Goal: Task Accomplishment & Management: Complete application form

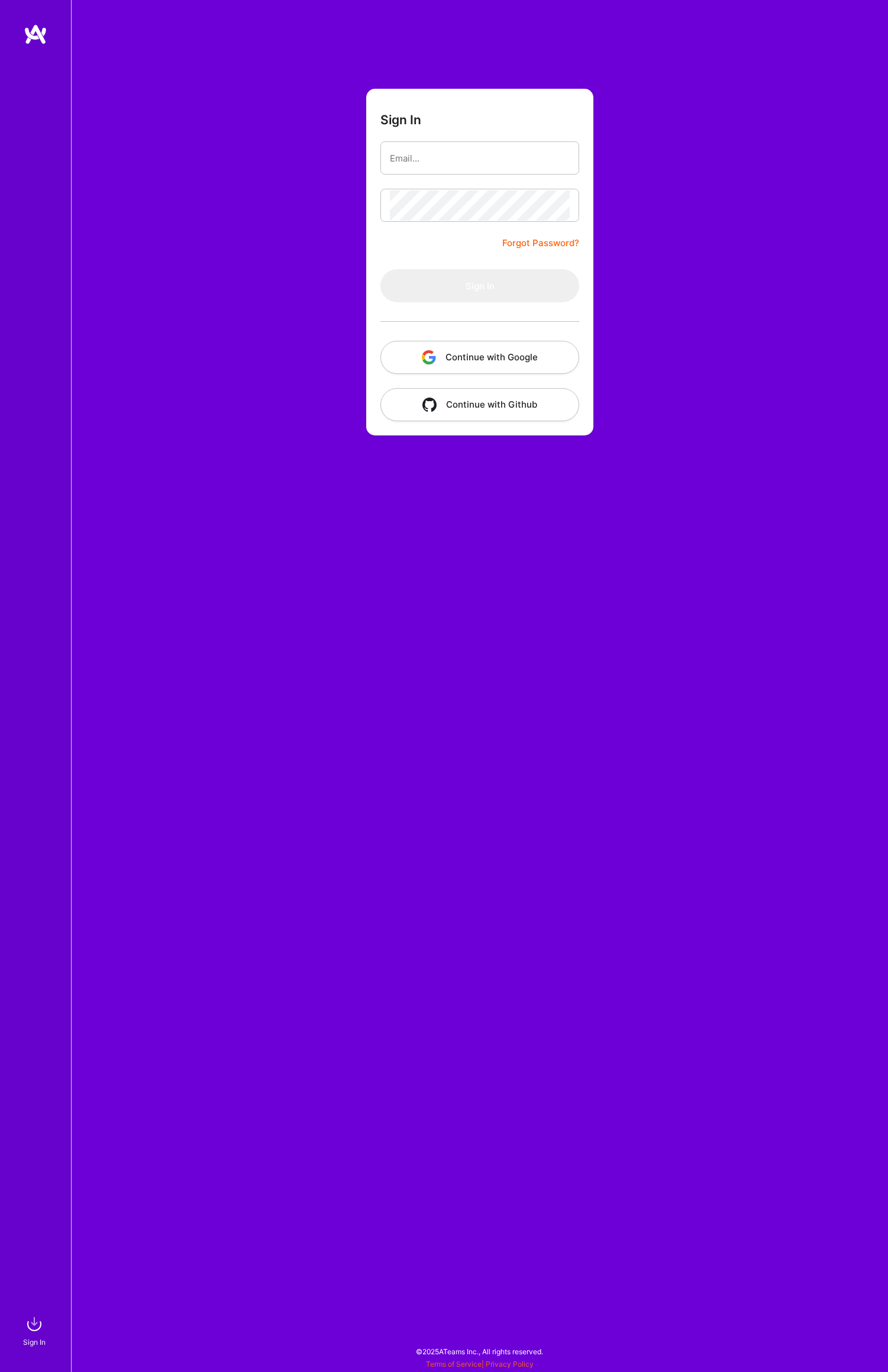
click at [514, 358] on button "Continue with Google" at bounding box center [480, 357] width 199 height 33
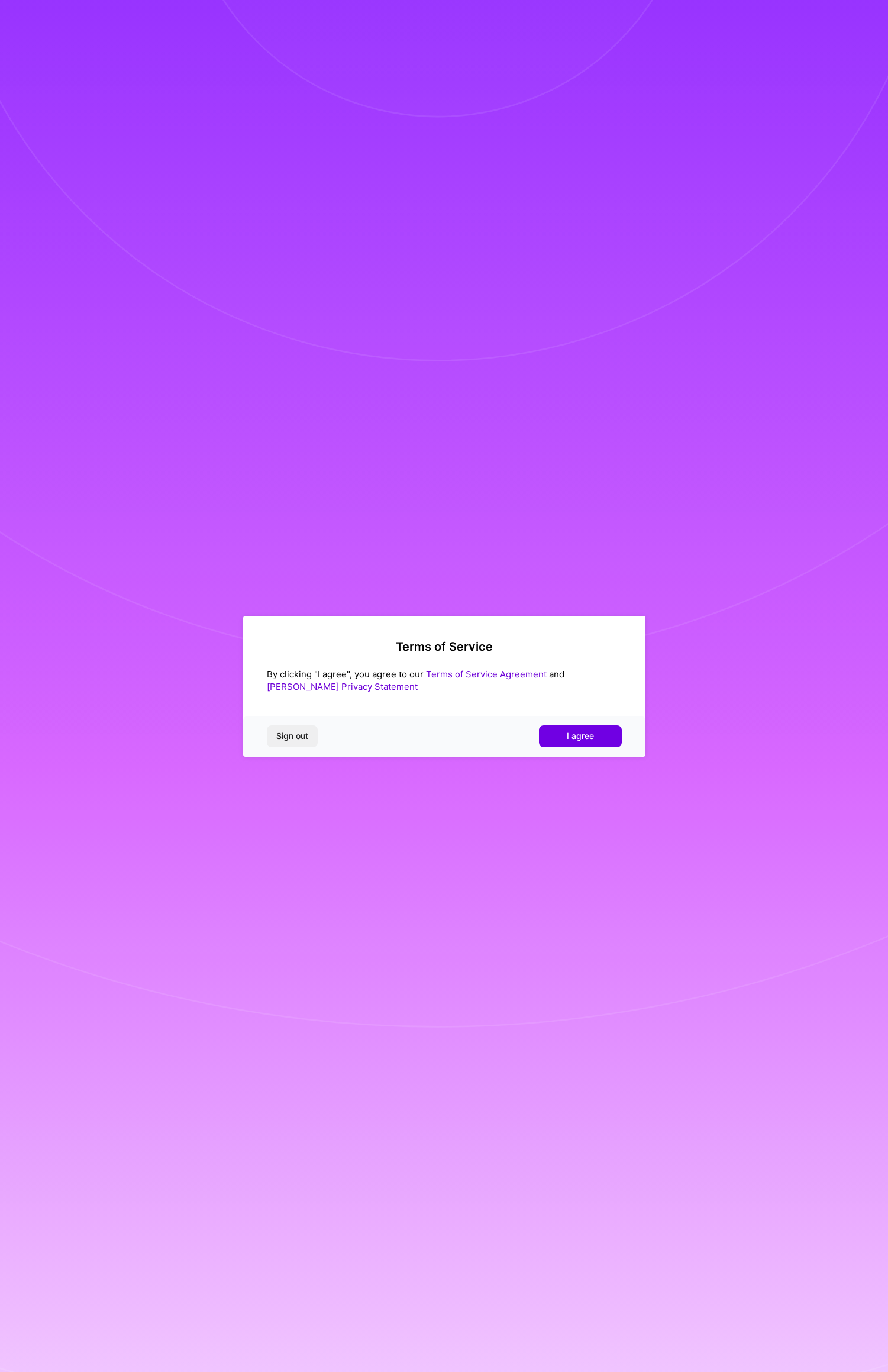
click at [578, 731] on span "I agree" at bounding box center [580, 736] width 27 height 12
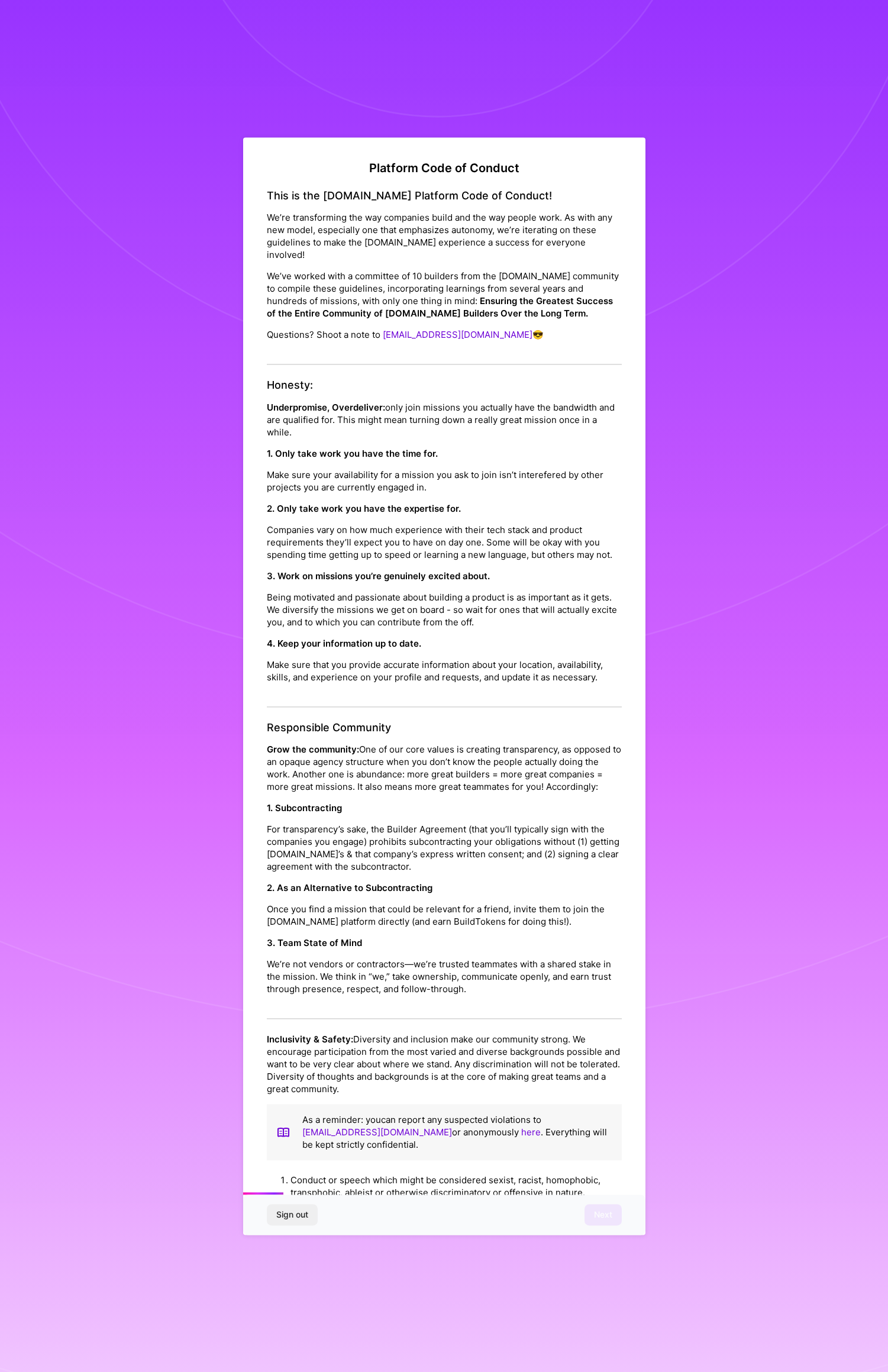
scroll to position [449, 0]
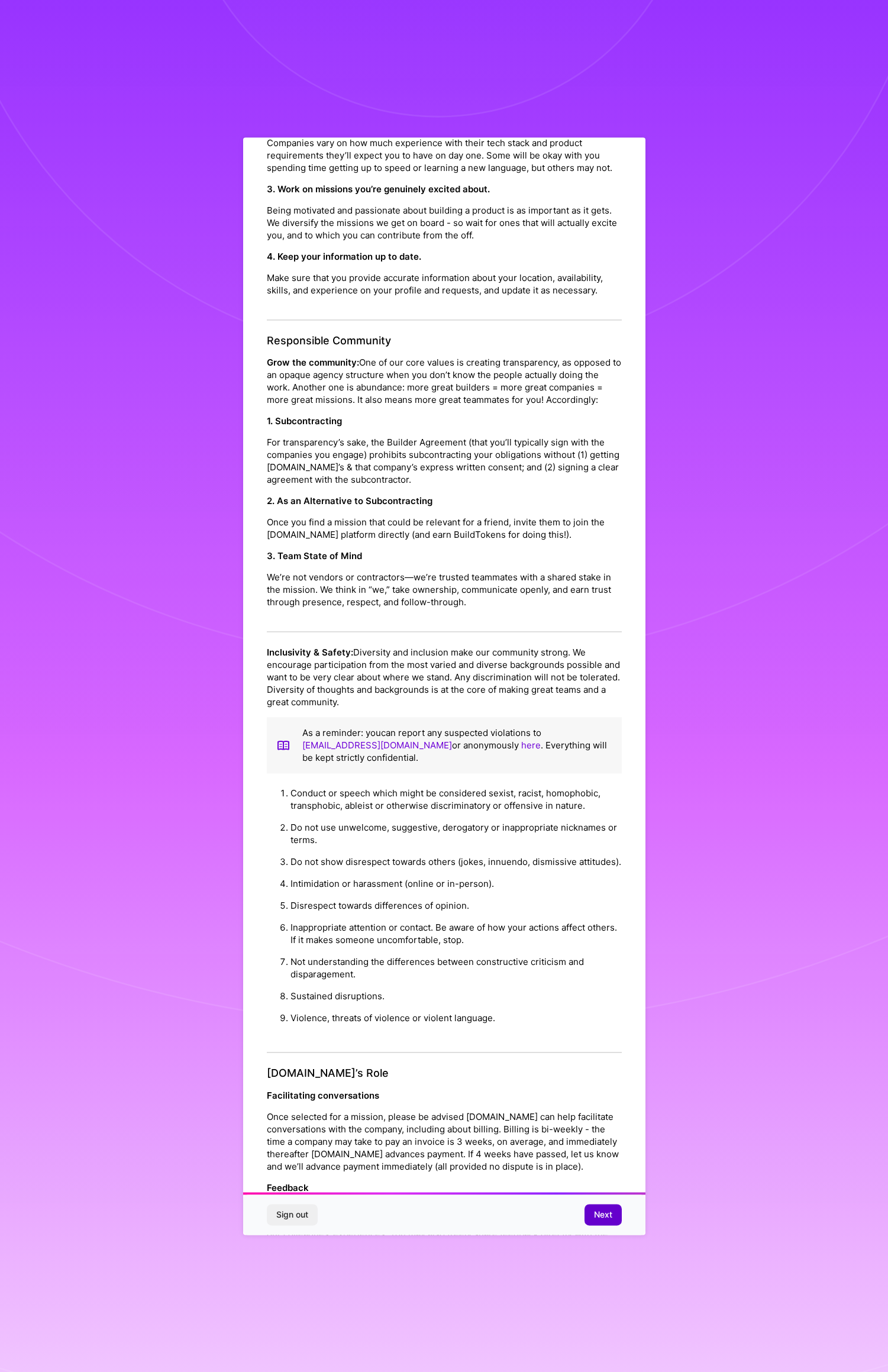
click at [605, 1213] on span "Next" at bounding box center [603, 1215] width 18 height 12
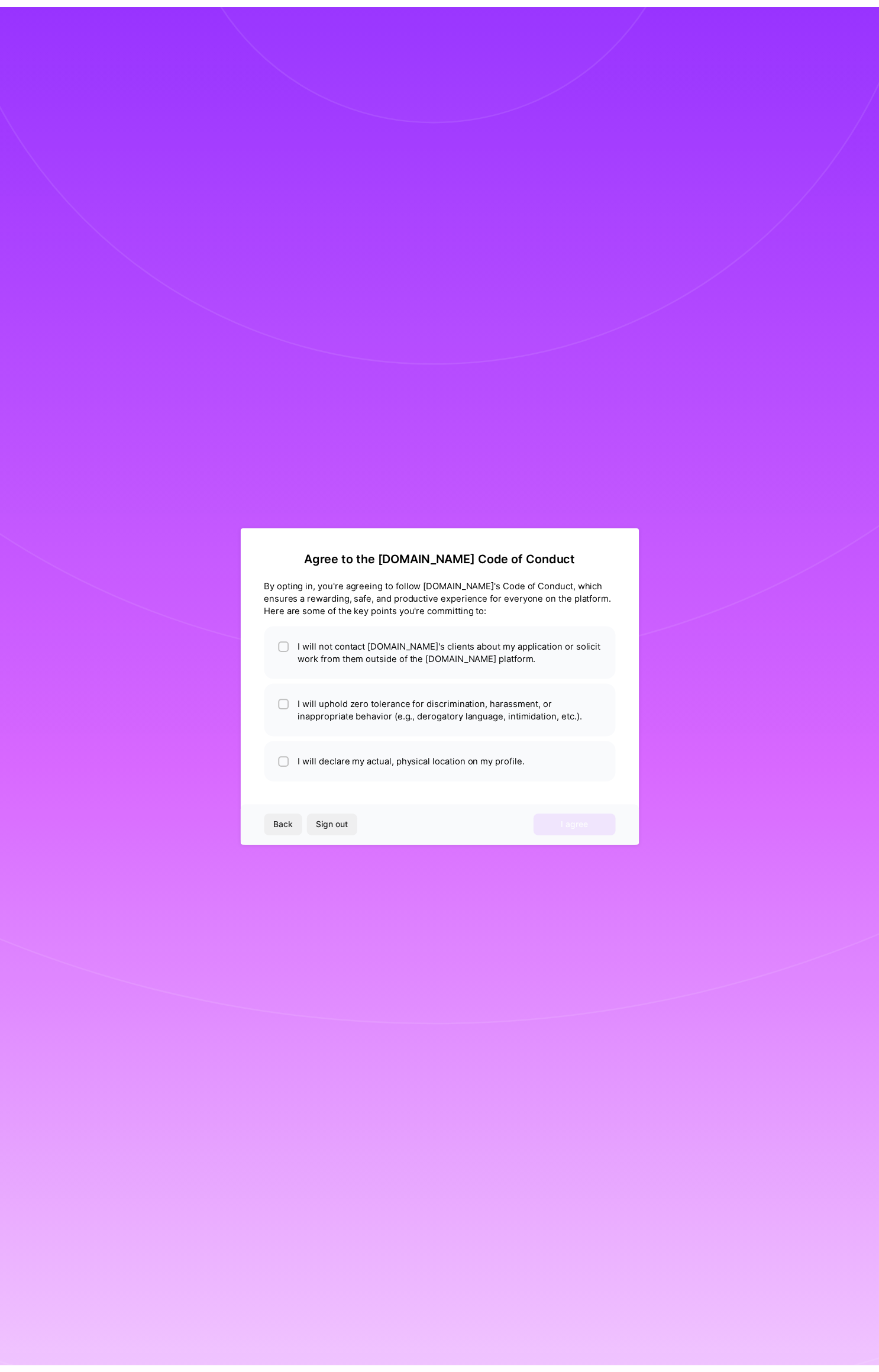
scroll to position [0, 0]
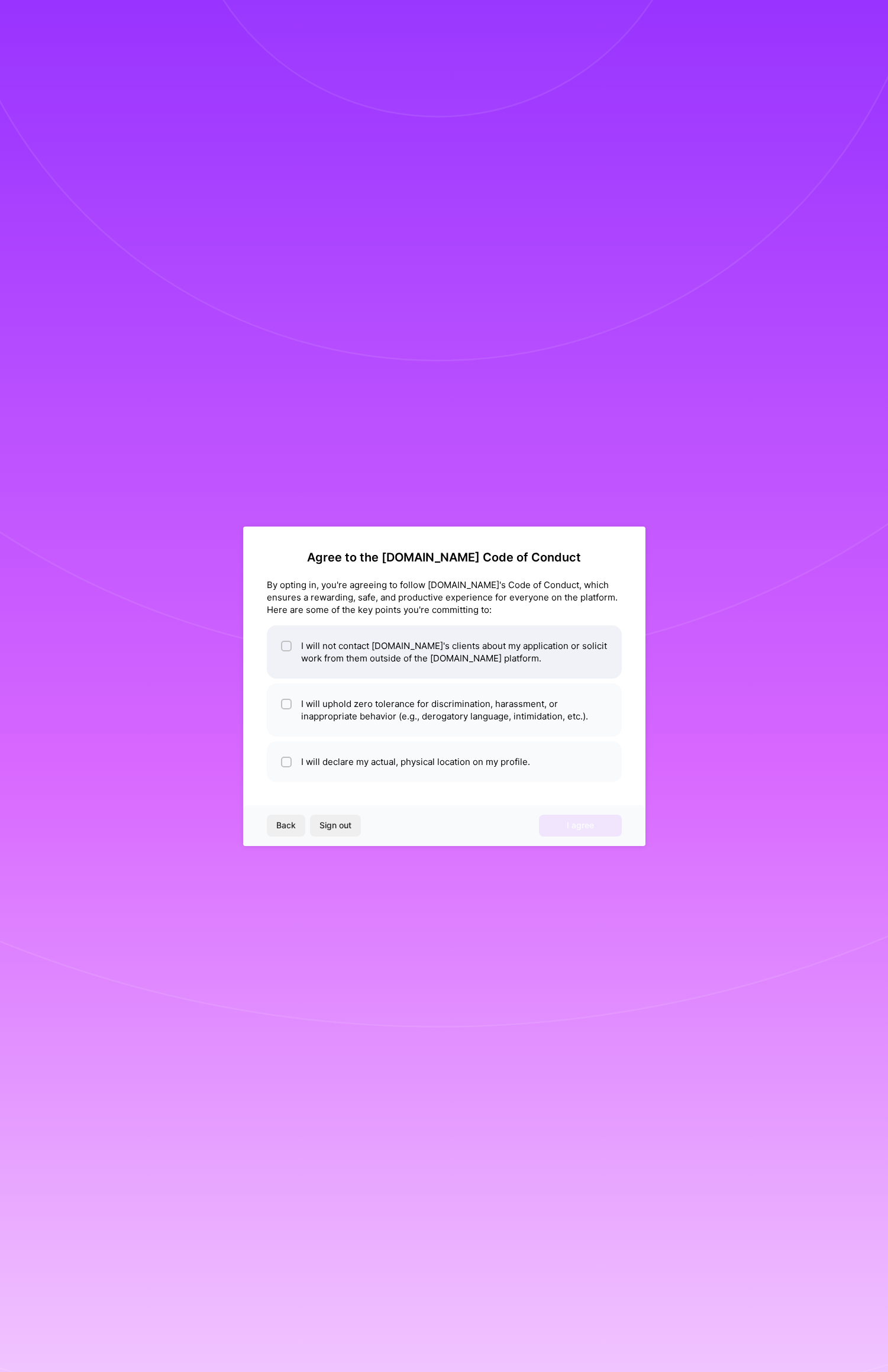
click at [287, 644] on input "checkbox" at bounding box center [287, 646] width 8 height 8
checkbox input "true"
click at [284, 701] on input "checkbox" at bounding box center [287, 705] width 8 height 8
checkbox input "true"
click at [286, 767] on div at bounding box center [286, 762] width 11 height 11
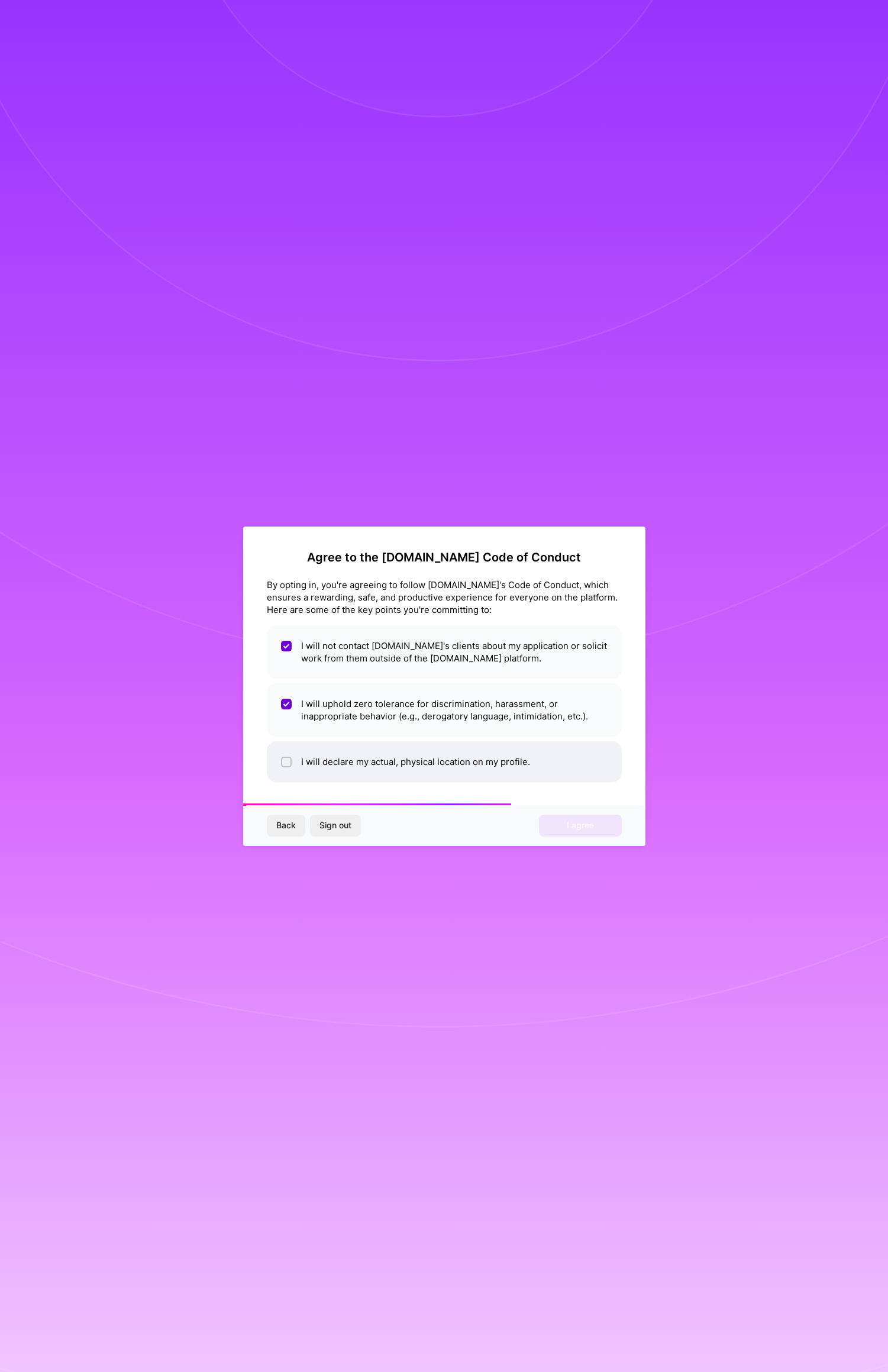
checkbox input "true"
click at [588, 832] on button "I agree" at bounding box center [580, 824] width 83 height 21
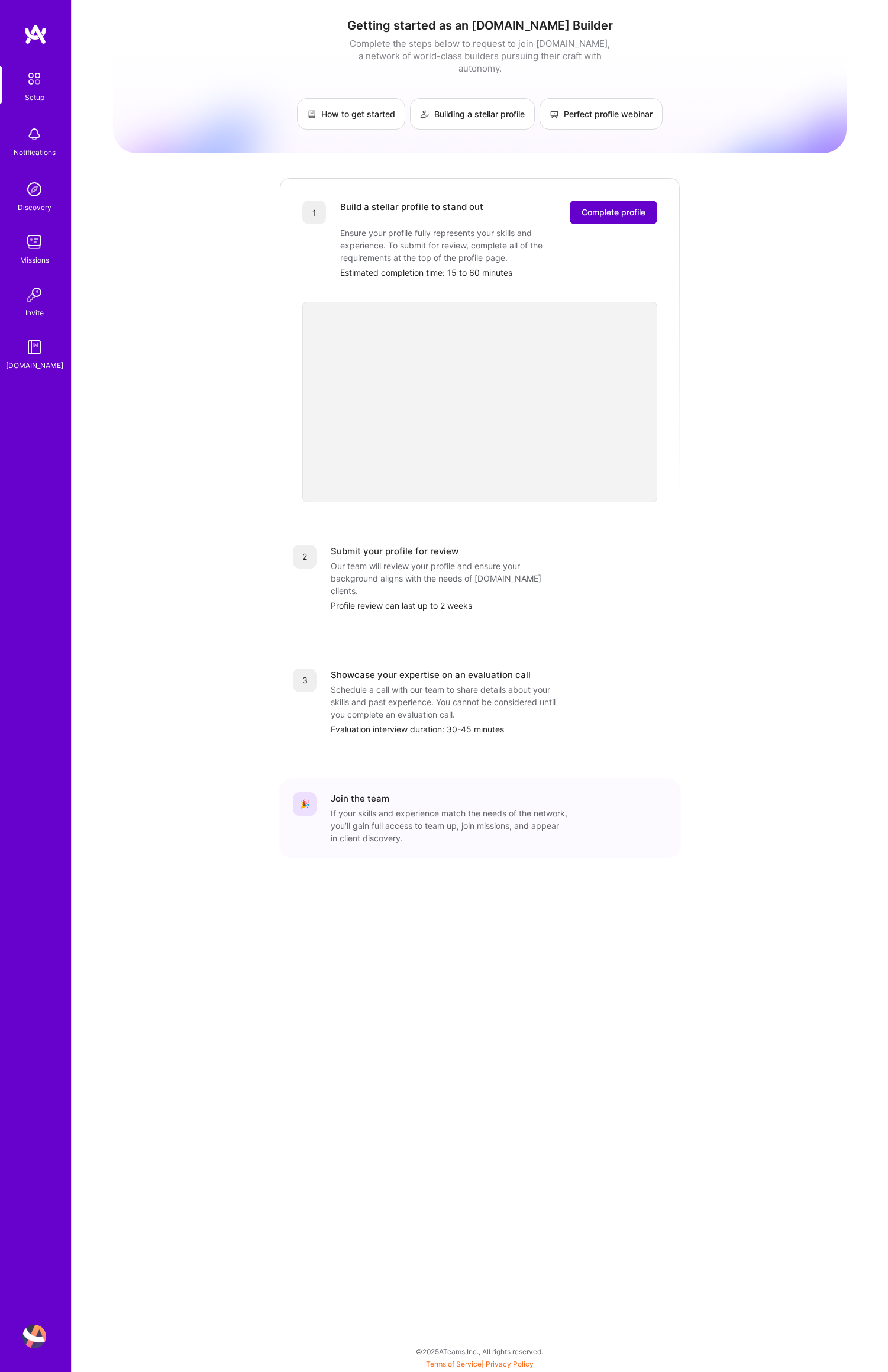
click at [613, 207] on span "Complete profile" at bounding box center [614, 213] width 64 height 12
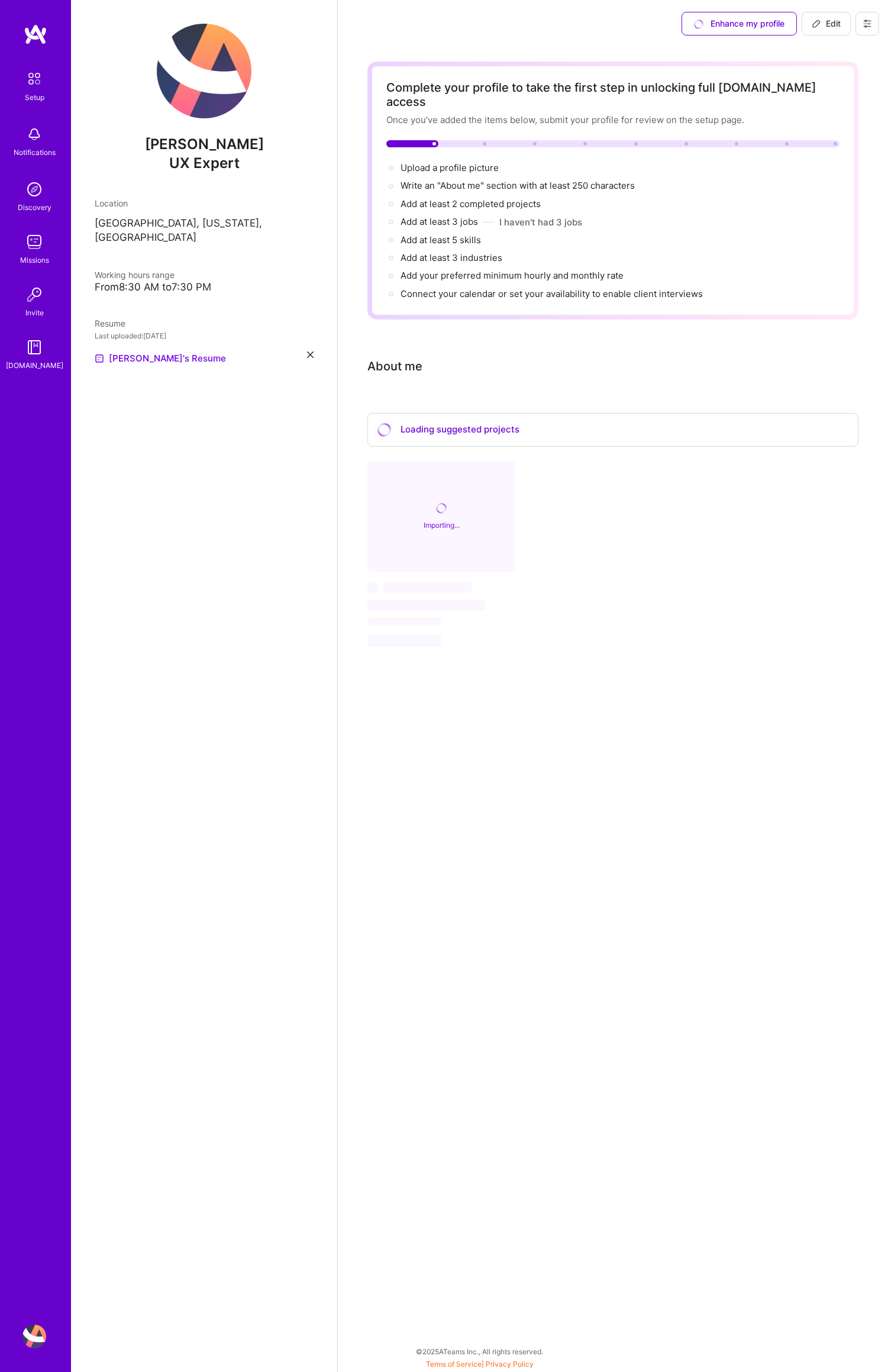
drag, startPoint x: 204, startPoint y: 65, endPoint x: 215, endPoint y: 74, distance: 14.2
click at [204, 65] on img at bounding box center [204, 71] width 94 height 94
click at [218, 74] on img at bounding box center [204, 71] width 94 height 94
click at [222, 74] on img at bounding box center [204, 71] width 94 height 94
click at [790, 41] on div "Enhance my profile Edit" at bounding box center [781, 24] width 216 height 48
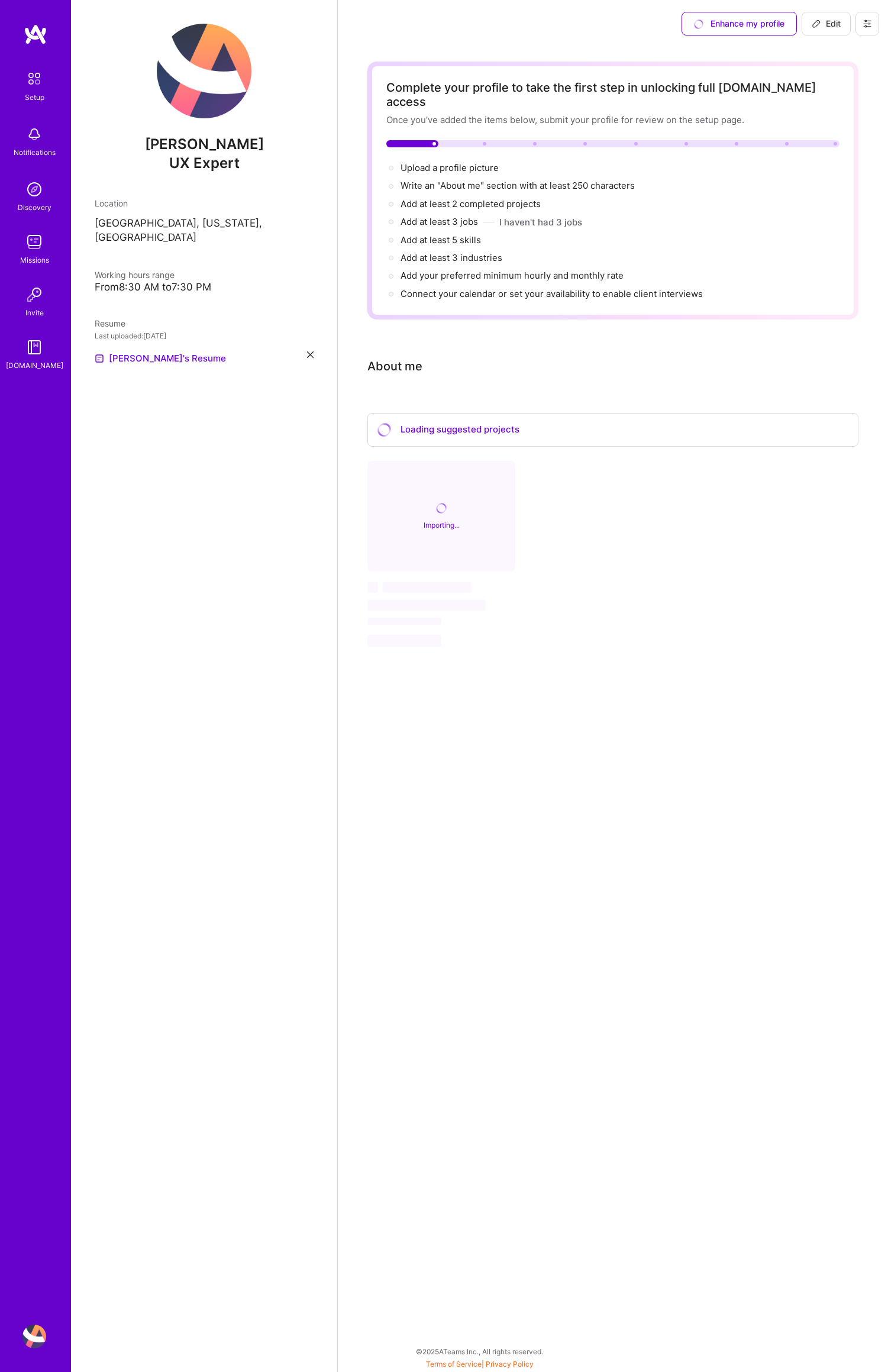
click at [741, 26] on div "Enhance my profile" at bounding box center [740, 24] width 115 height 24
click at [466, 494] on div "Importing..." at bounding box center [442, 517] width 148 height 111
click at [138, 281] on div "From 8:30 AM to 7:30 PM" at bounding box center [204, 287] width 219 height 12
click at [823, 25] on span "Edit" at bounding box center [825, 24] width 29 height 12
select select "US"
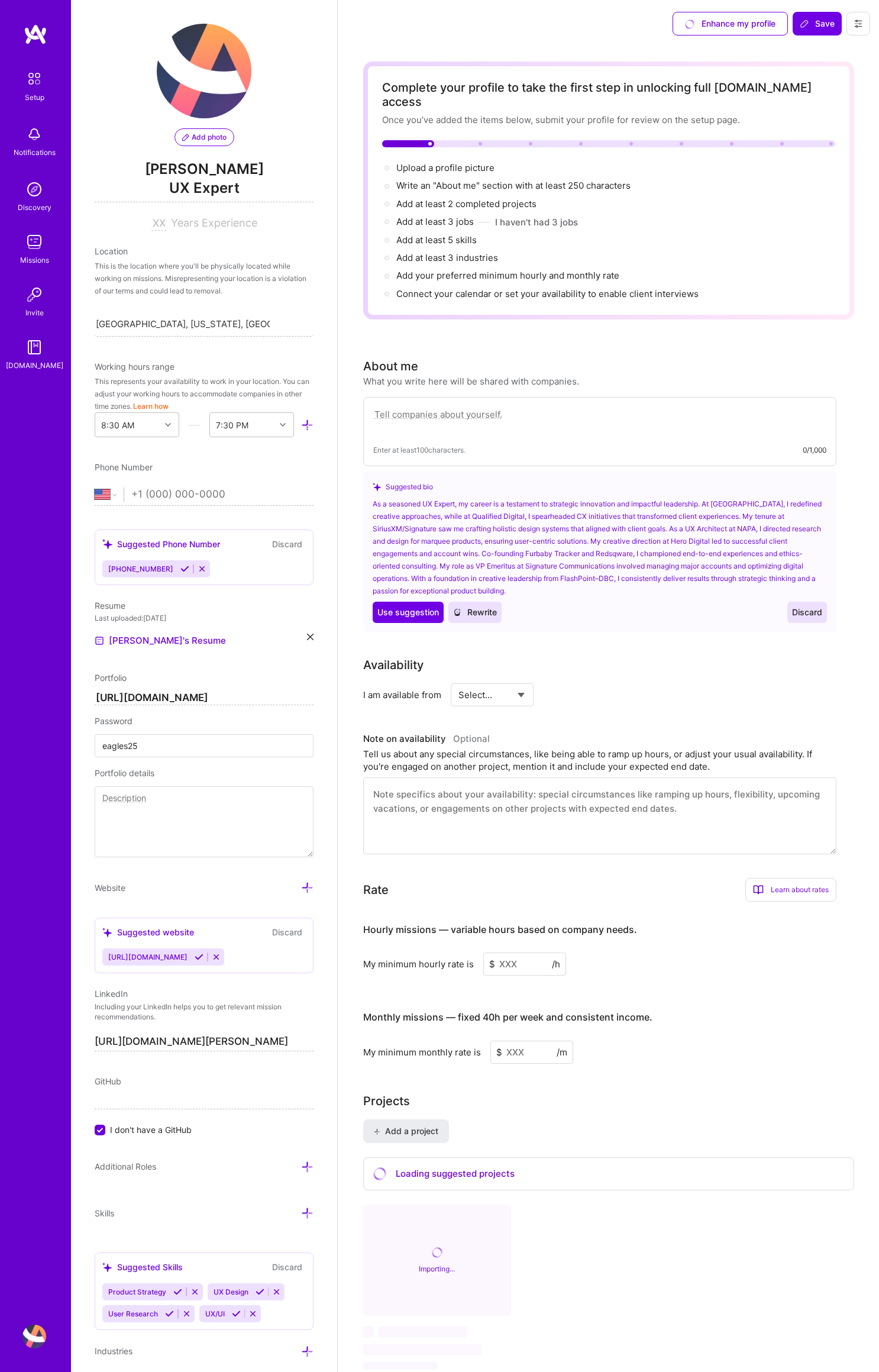
click at [404, 407] on textarea at bounding box center [600, 420] width 453 height 27
type textarea "I have 25 years of proven creative exp"
drag, startPoint x: 536, startPoint y: 404, endPoint x: 339, endPoint y: 398, distance: 197.1
click at [339, 398] on div "Complete your profile to take the first step in unlocking full [DOMAIN_NAME] ac…" at bounding box center [609, 1168] width 541 height 2242
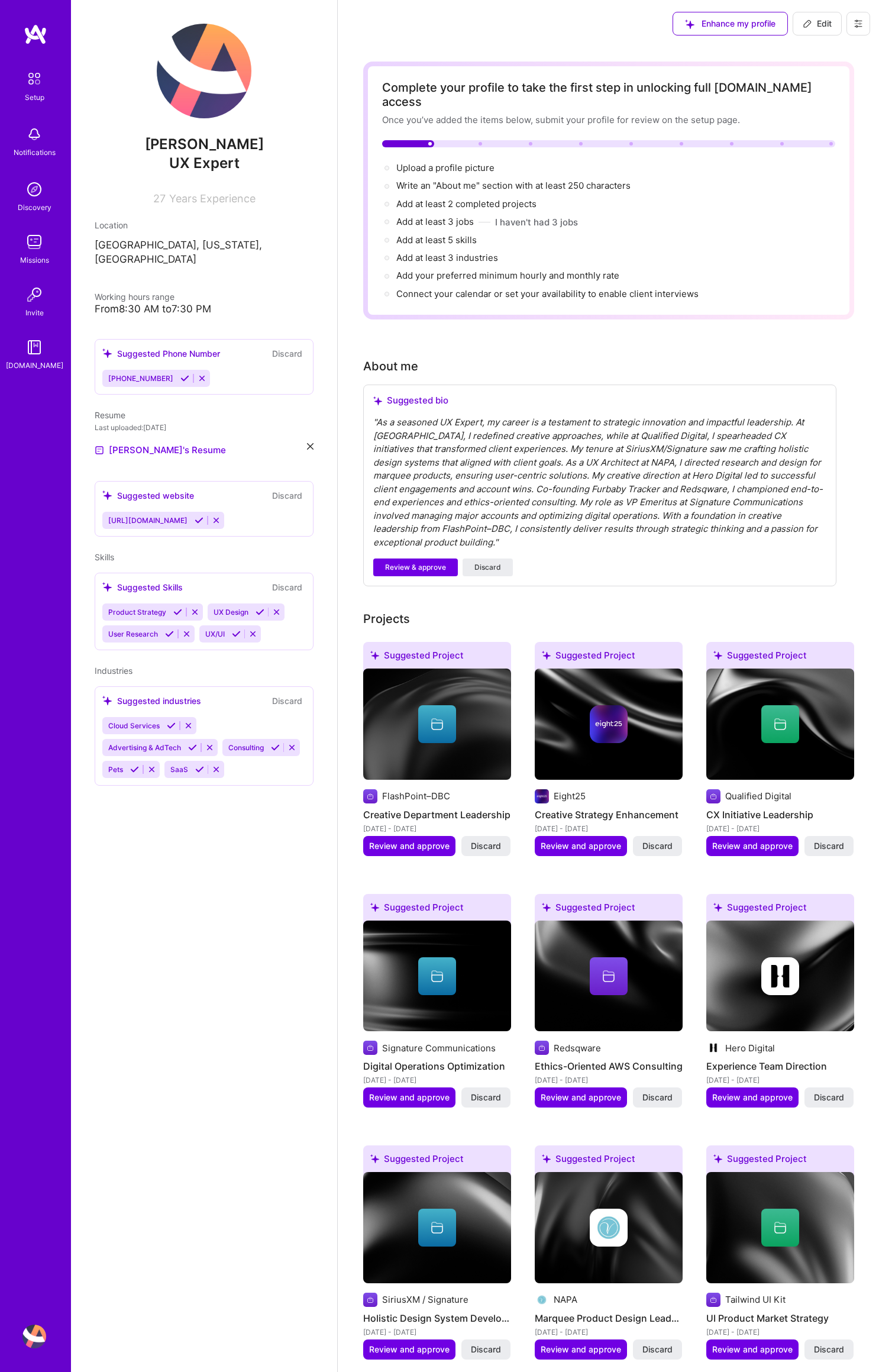
click at [386, 416] on div "" As a seasoned UX Expert, my career is a testament to strategic innovation and…" at bounding box center [600, 482] width 453 height 133
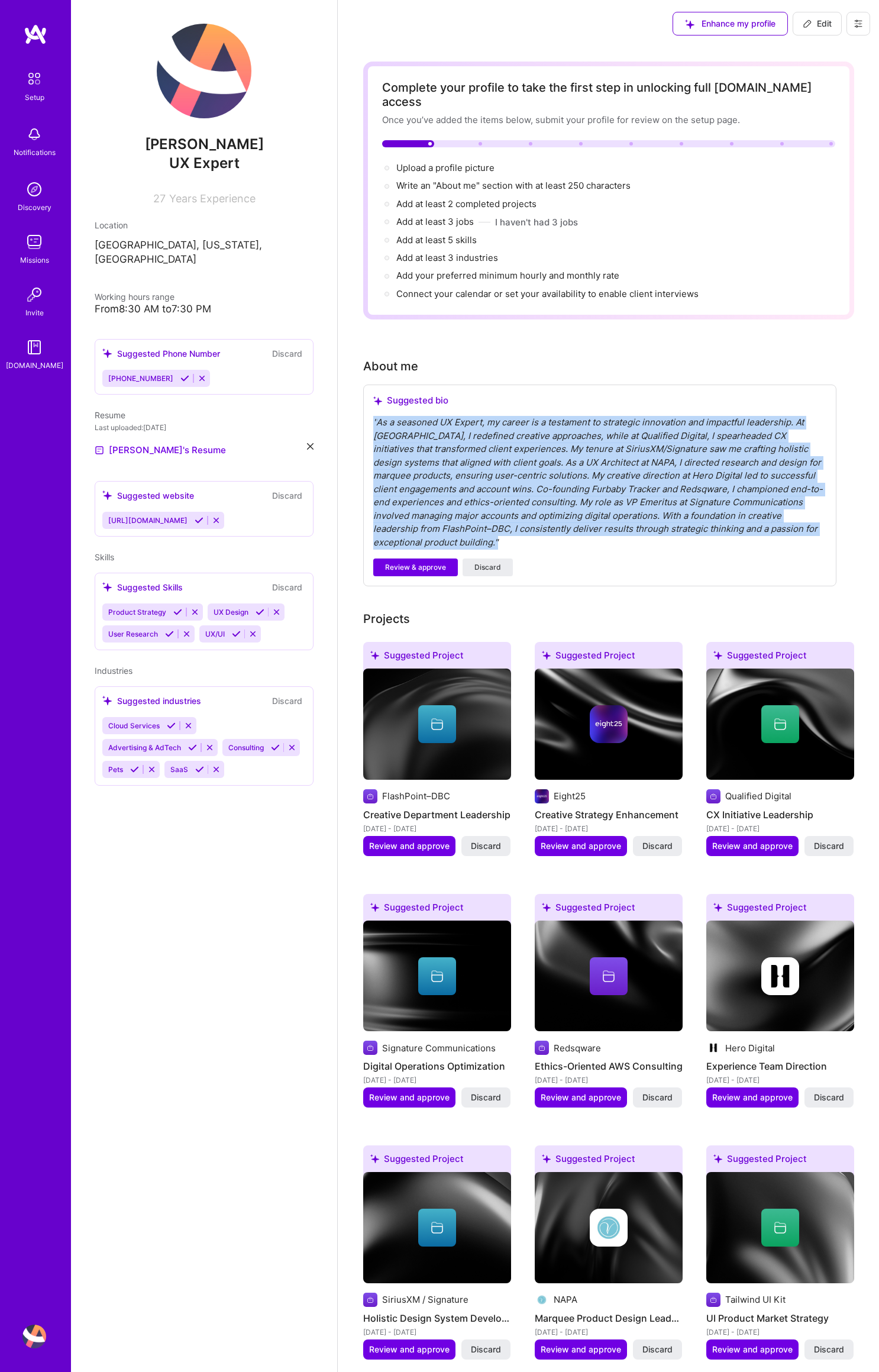
drag, startPoint x: 375, startPoint y: 407, endPoint x: 689, endPoint y: 526, distance: 335.8
click at [688, 527] on div "" As a seasoned UX Expert, my career is a testament to strategic innovation and…" at bounding box center [600, 482] width 453 height 133
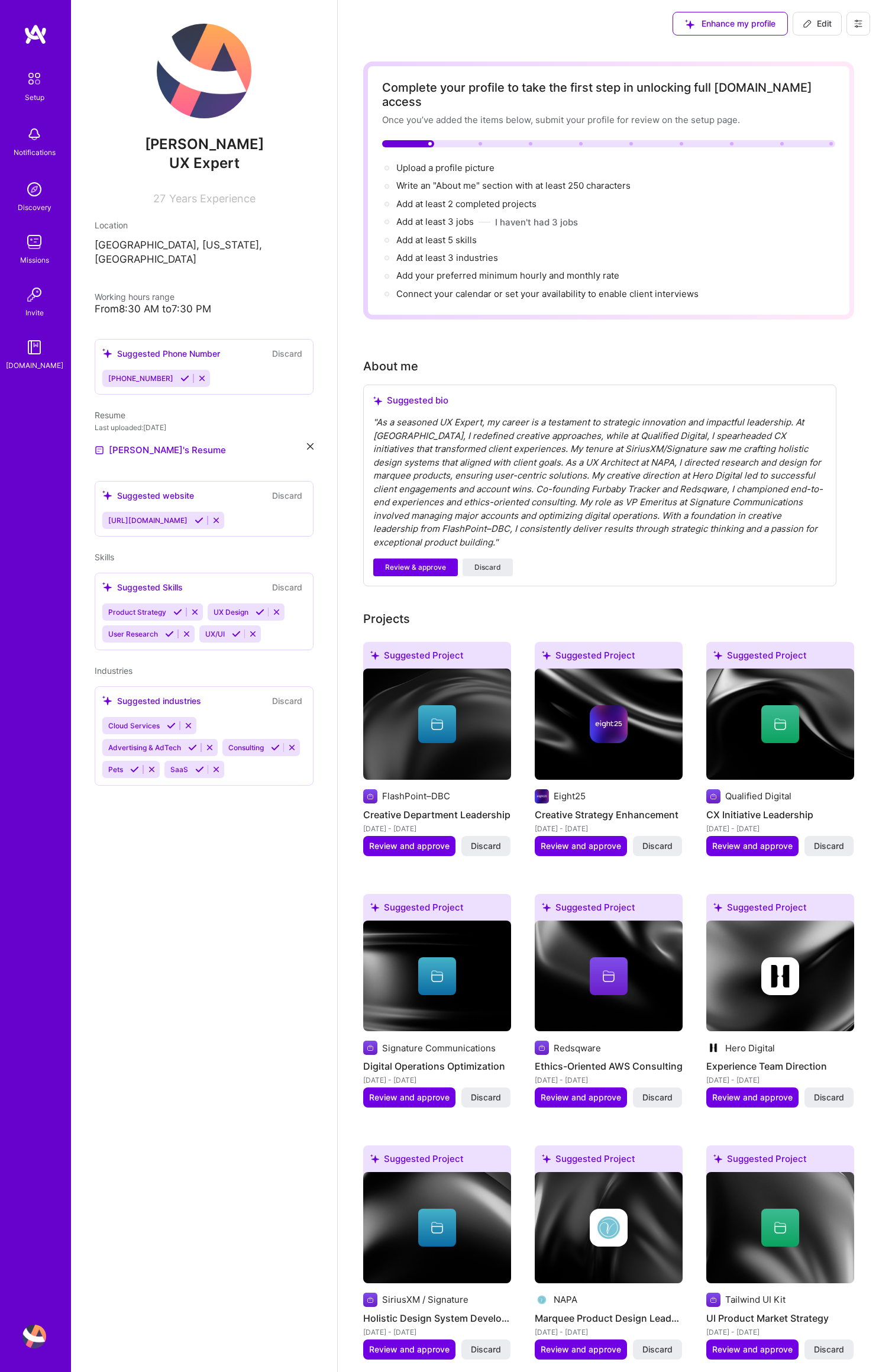
drag, startPoint x: 585, startPoint y: 474, endPoint x: 528, endPoint y: 509, distance: 66.9
click at [584, 474] on div "" As a seasoned UX Expert, my career is a testament to strategic innovation and…" at bounding box center [600, 482] width 453 height 133
click at [483, 562] on span "Discard" at bounding box center [487, 567] width 27 height 11
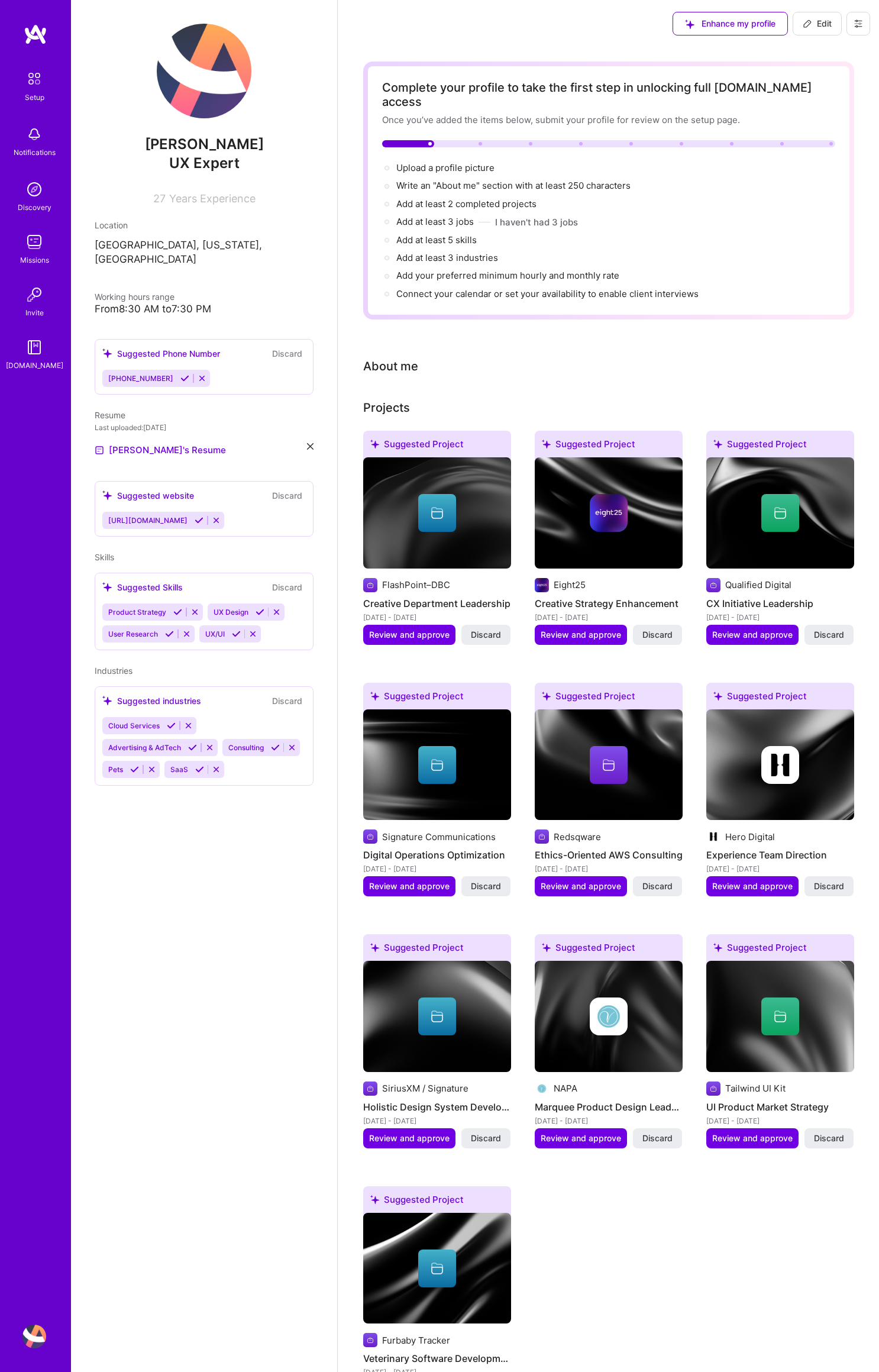
click at [815, 19] on span "Edit" at bounding box center [816, 24] width 29 height 12
select select "US"
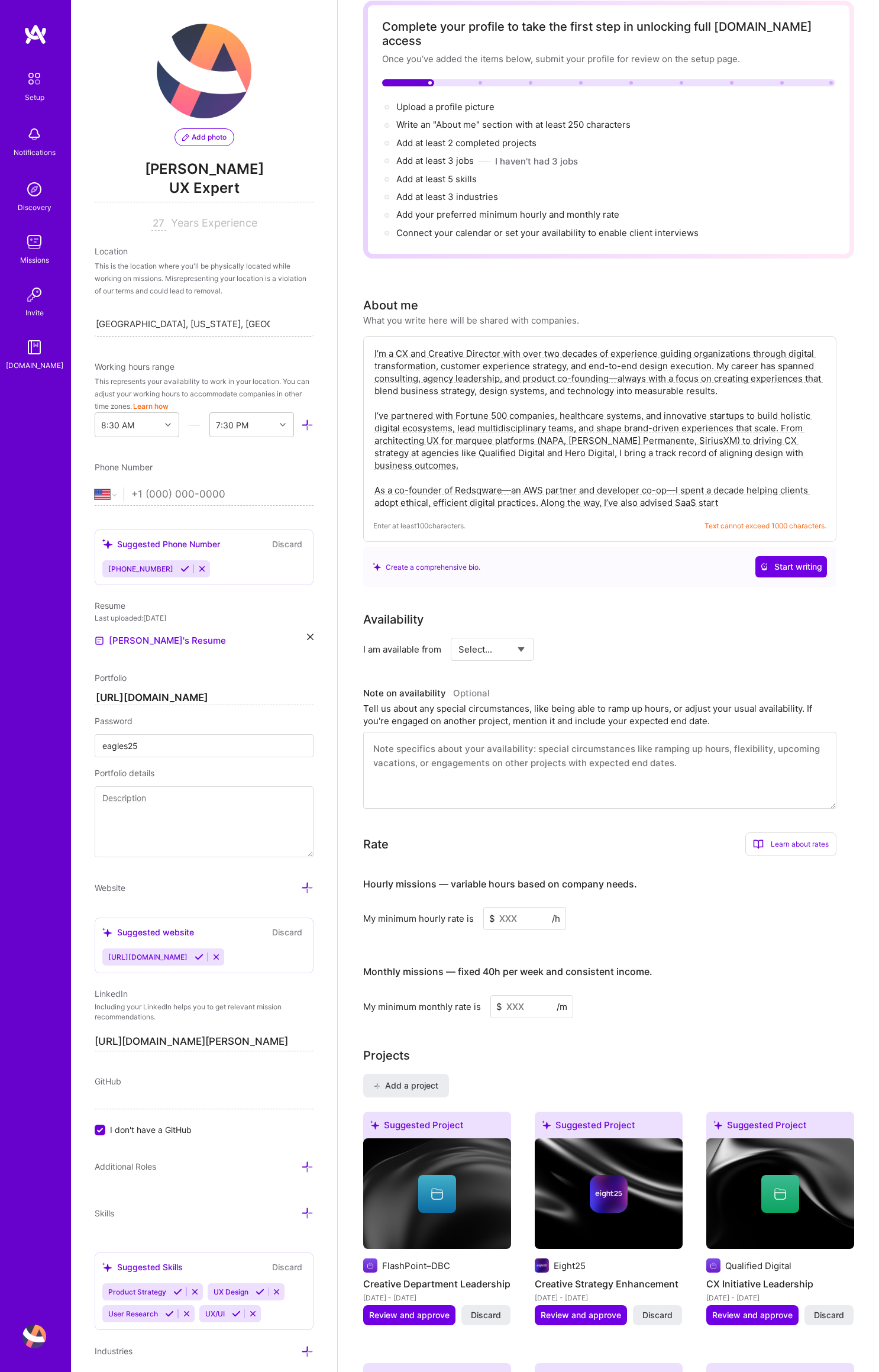
scroll to position [87, 0]
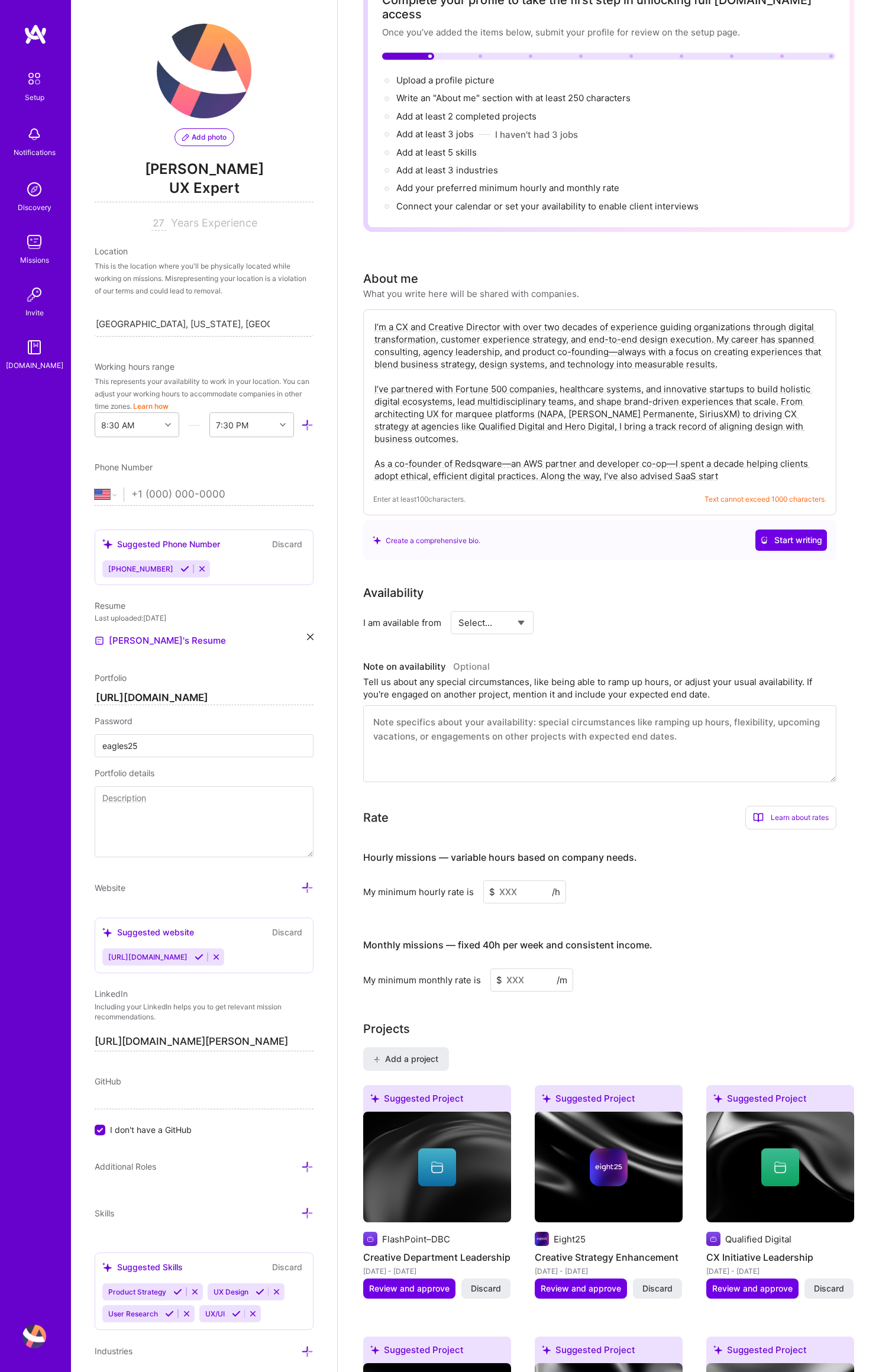
click at [733, 464] on textarea "I’m a CX and Creative Director with over two decades of experience guiding orga…" at bounding box center [600, 401] width 453 height 164
drag, startPoint x: 710, startPoint y: 467, endPoint x: 378, endPoint y: 441, distance: 333.0
click at [366, 442] on div "I’m a CX and Creative Director with over two decades of experience guiding orga…" at bounding box center [600, 412] width 473 height 206
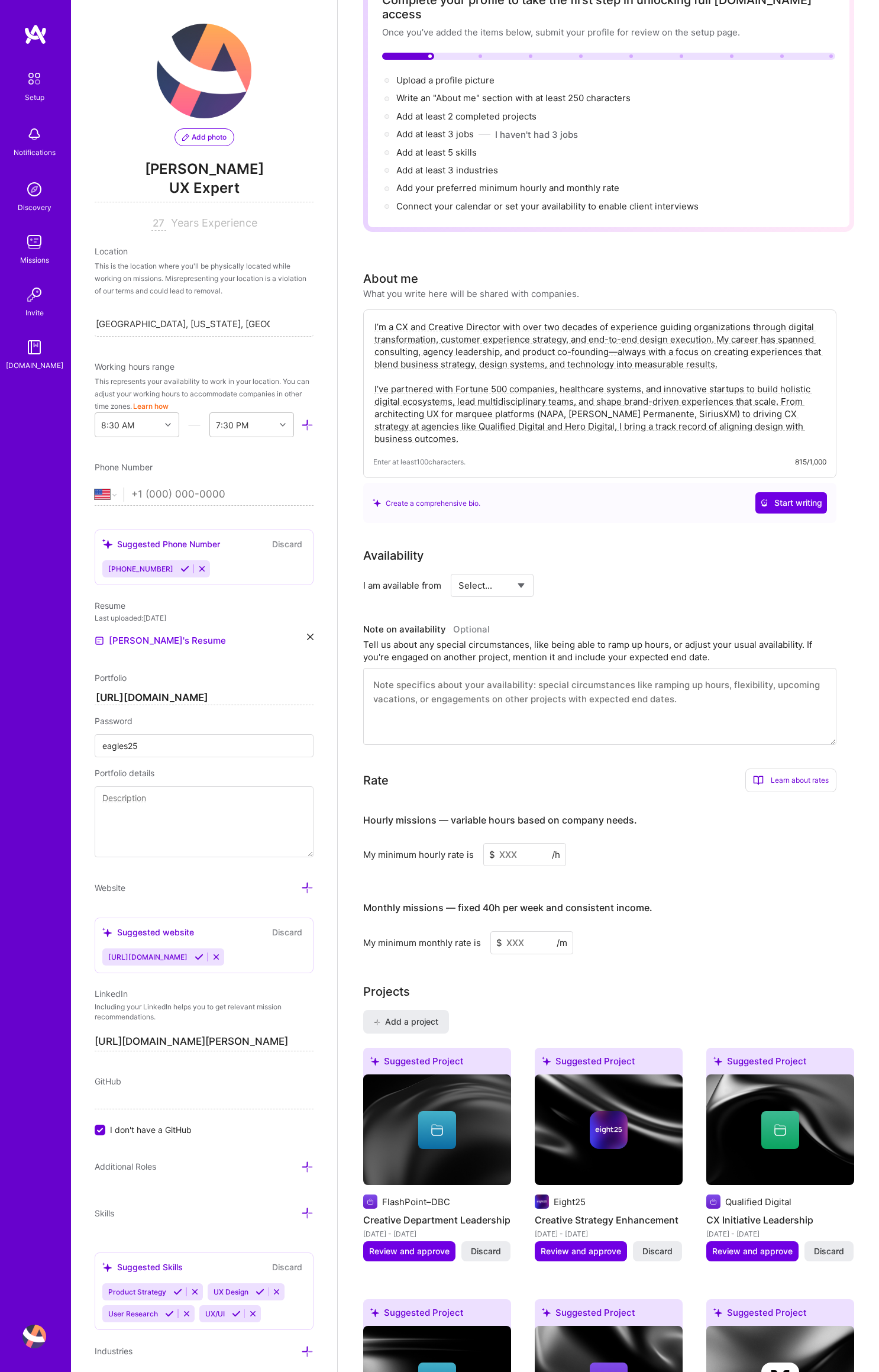
drag, startPoint x: 591, startPoint y: 318, endPoint x: 638, endPoint y: 436, distance: 127.0
click at [638, 436] on div "I’m a CX and Creative Director with over two decades of experience guiding orga…" at bounding box center [600, 394] width 473 height 169
drag, startPoint x: 632, startPoint y: 408, endPoint x: 632, endPoint y: 416, distance: 8.0
click at [632, 408] on textarea "I’m a CX and Creative Director with over two decades of experience guiding orga…" at bounding box center [600, 382] width 453 height 126
drag, startPoint x: 633, startPoint y: 418, endPoint x: 612, endPoint y: 340, distance: 80.8
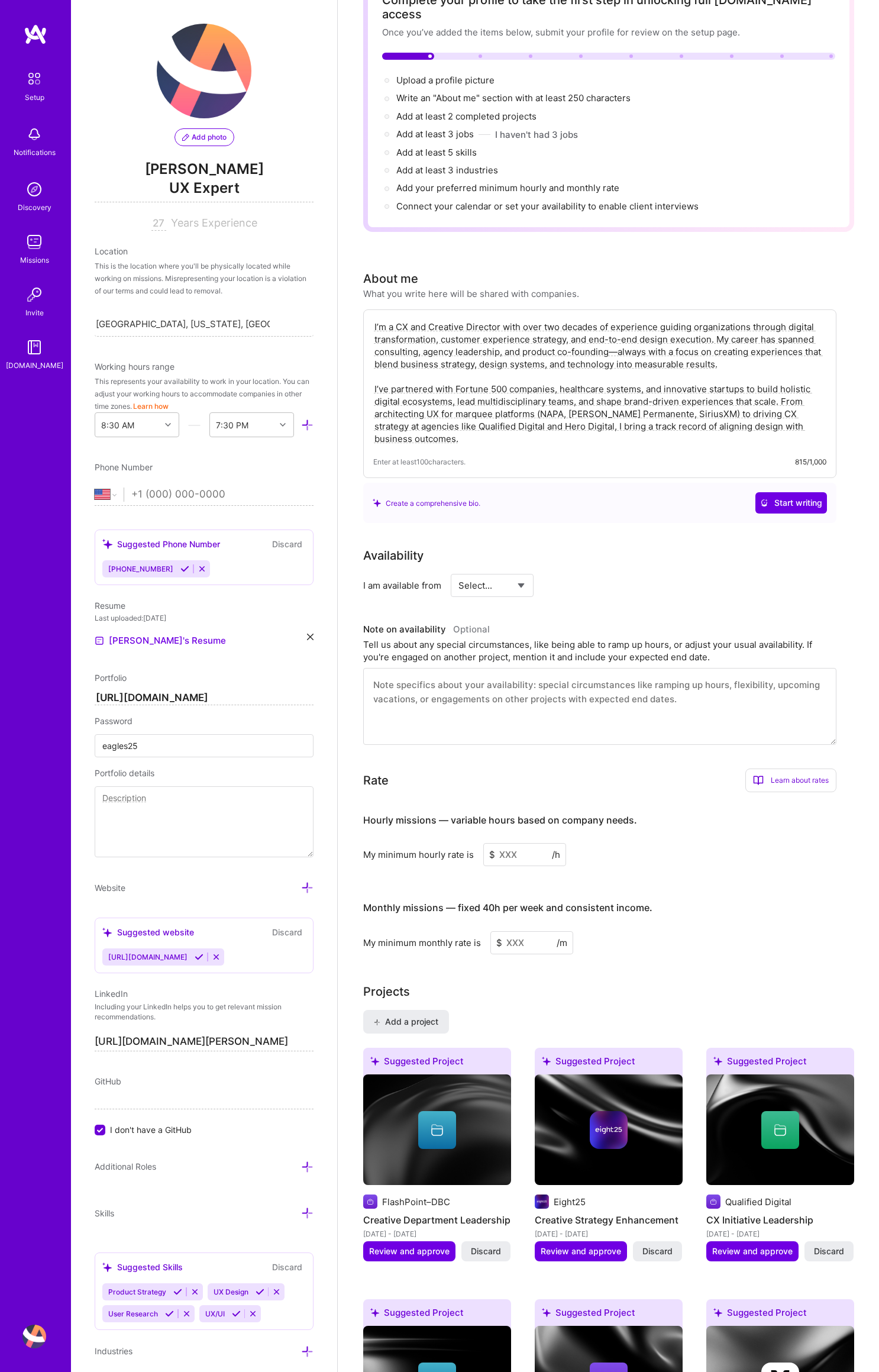
click at [612, 340] on textarea "I’m a CX and Creative Director with over two decades of experience guiding orga…" at bounding box center [600, 382] width 453 height 126
click at [609, 331] on textarea "I’m a CX and Creative Director with over two decades of experience guiding orga…" at bounding box center [600, 382] width 453 height 126
drag, startPoint x: 609, startPoint y: 329, endPoint x: 630, endPoint y: 434, distance: 107.1
click at [630, 434] on div "I’m a CX and Creative Director with over two decades of experience guiding orga…" at bounding box center [600, 394] width 473 height 169
click at [627, 418] on textarea "I’m a CX and Creative Director with over two decades of experience guiding orga…" at bounding box center [600, 382] width 453 height 126
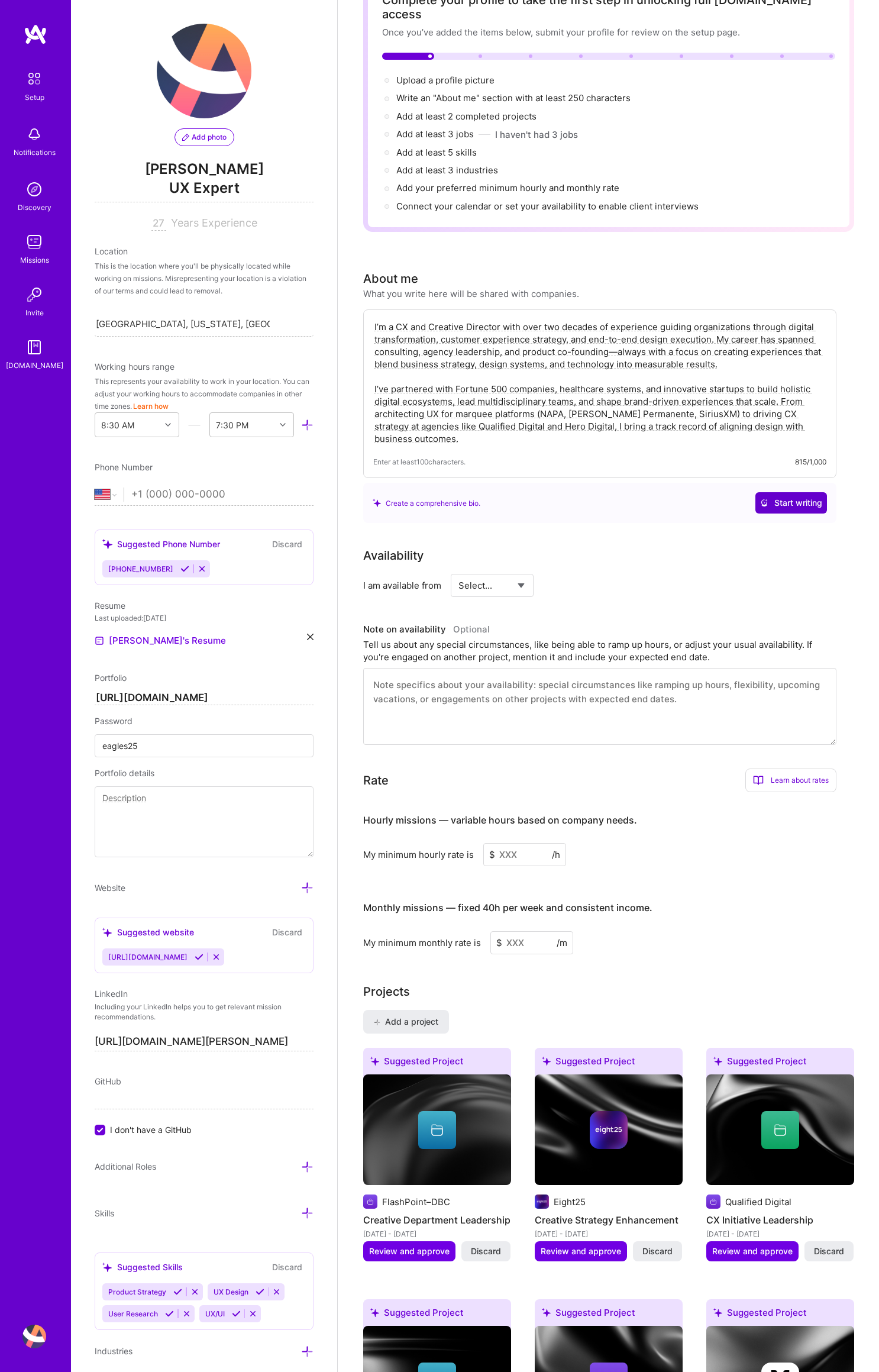
type textarea "I’m a CX and Creative Director with over two decades of experience guiding orga…"
click at [789, 497] on span "Start writing" at bounding box center [791, 503] width 62 height 12
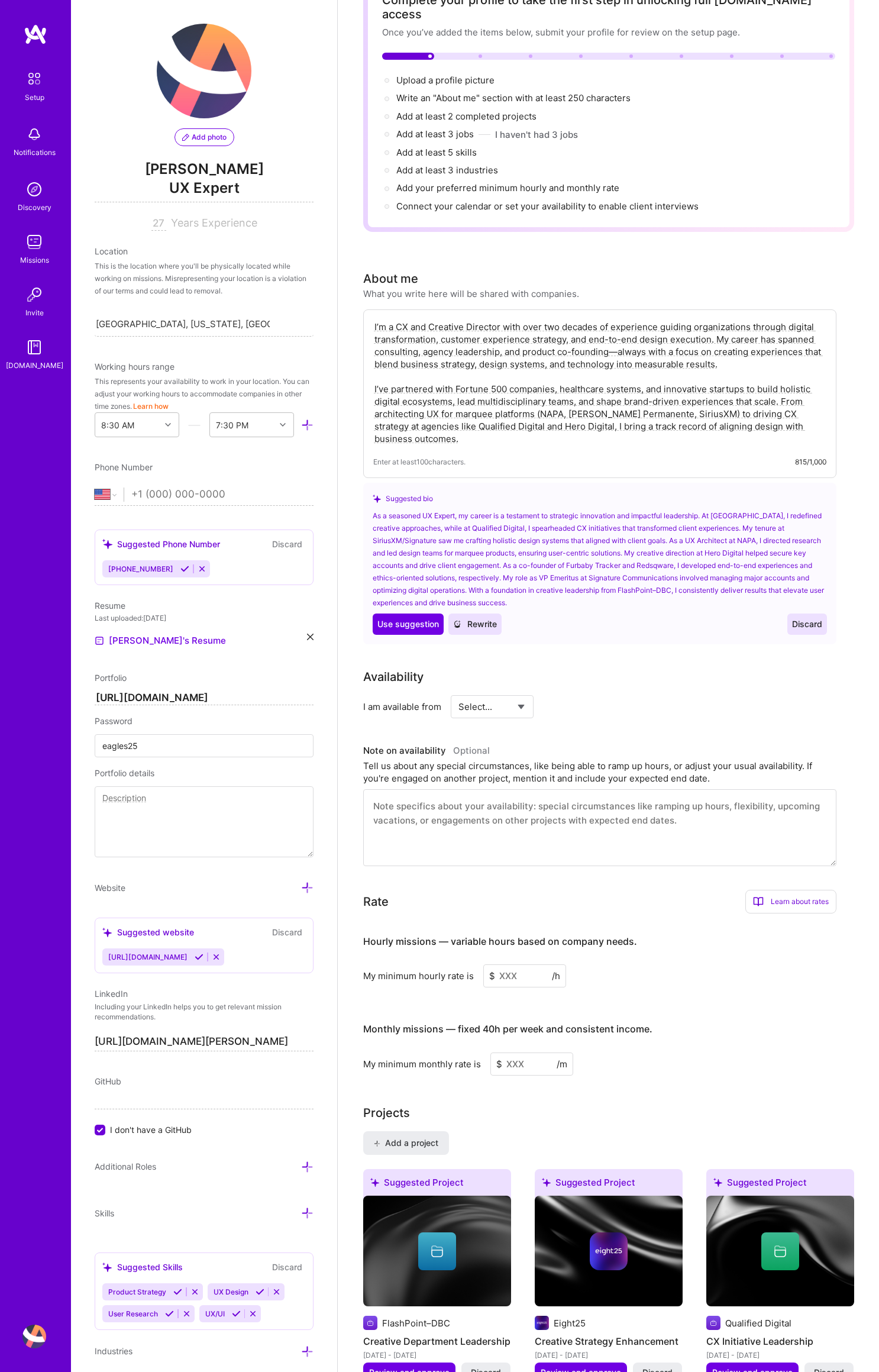
click at [708, 382] on textarea "I’m a CX and Creative Director with over two decades of experience guiding orga…" at bounding box center [600, 382] width 453 height 126
click at [813, 618] on span "Discard" at bounding box center [807, 624] width 30 height 12
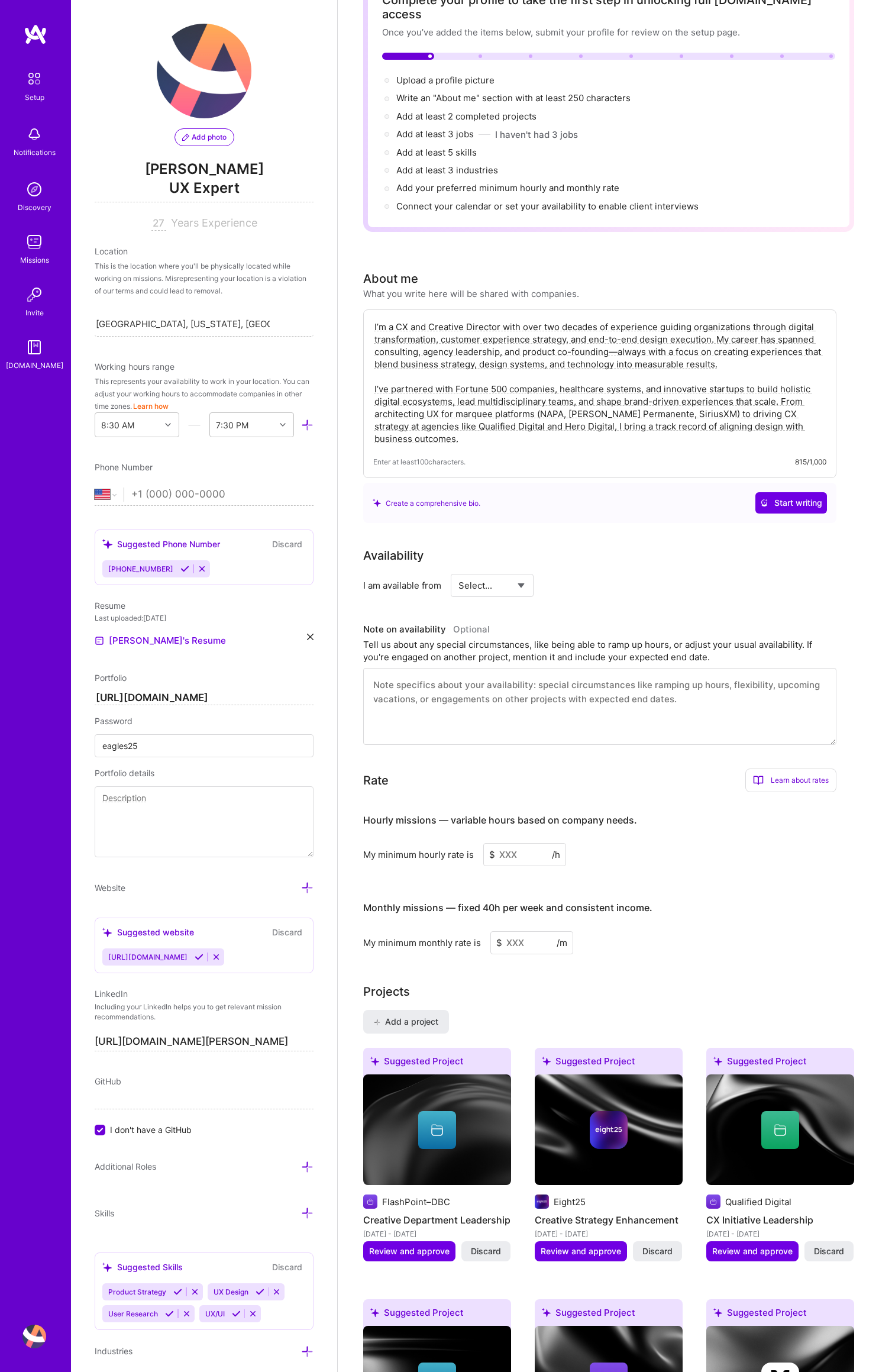
click at [578, 369] on textarea "I’m a CX and Creative Director with over two decades of experience guiding orga…" at bounding box center [600, 382] width 453 height 126
click at [480, 640] on div "Tell us about any special circumstances, like being able to ramp up hours, or a…" at bounding box center [600, 650] width 473 height 25
click at [469, 674] on textarea at bounding box center [600, 706] width 473 height 77
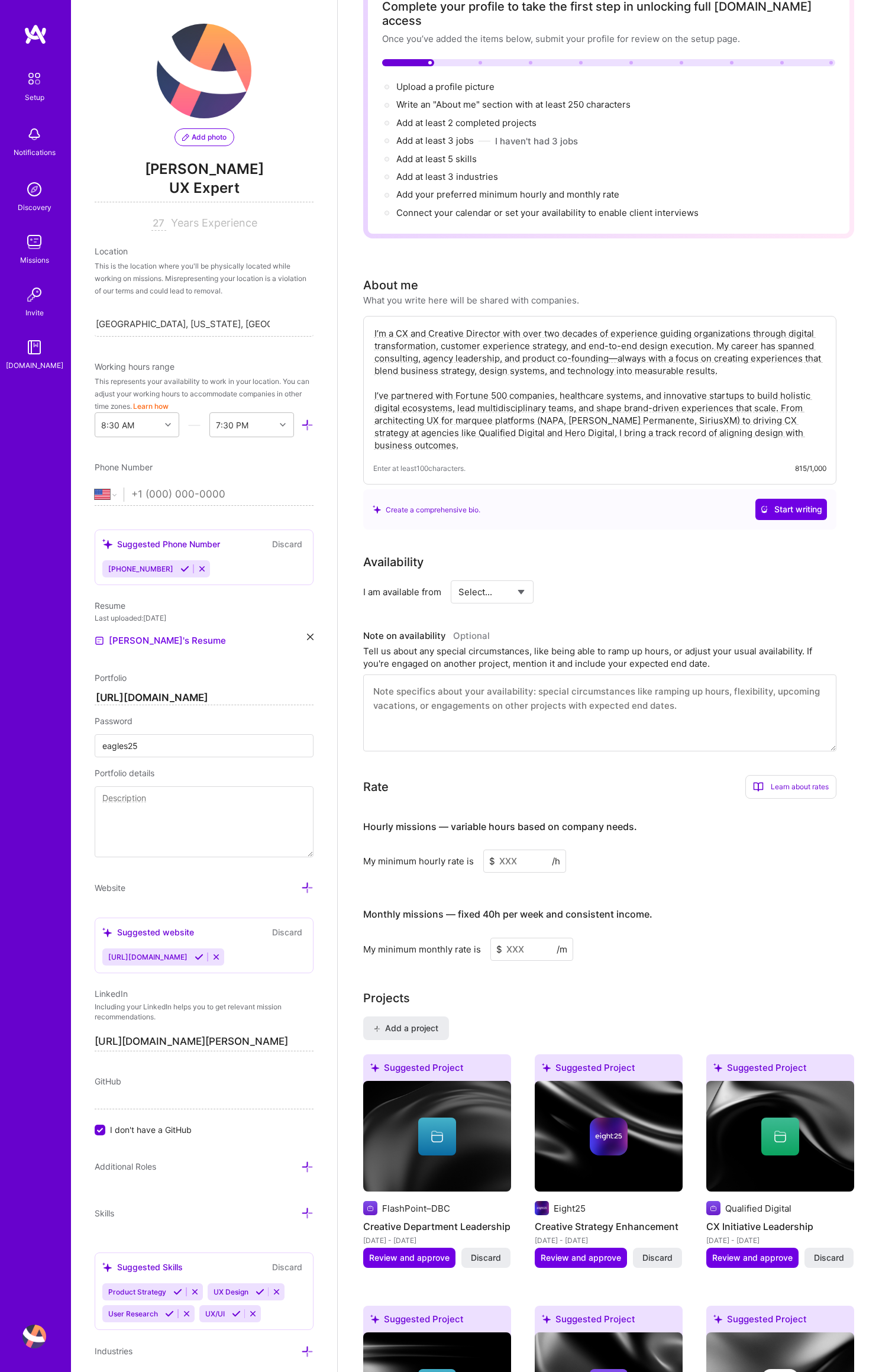
scroll to position [80, 0]
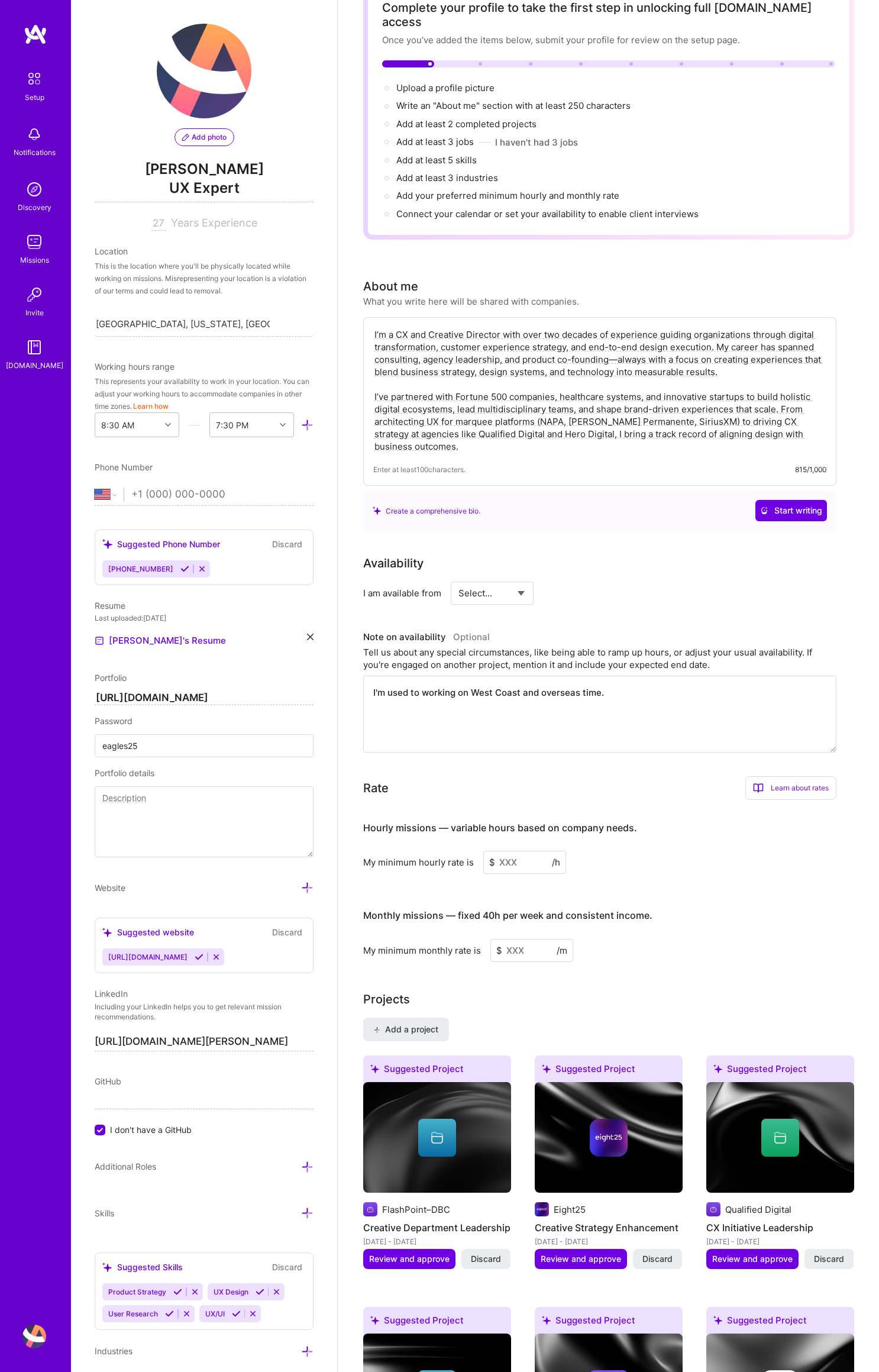
type textarea "I'm used to working on West Coast and overseas time."
click at [645, 780] on div "Rate Learn about rates Hourly Rate What is hourly rate? This model involves pay…" at bounding box center [600, 788] width 473 height 24
drag, startPoint x: 505, startPoint y: 848, endPoint x: 527, endPoint y: 848, distance: 22.0
click at [505, 851] on input at bounding box center [524, 862] width 83 height 23
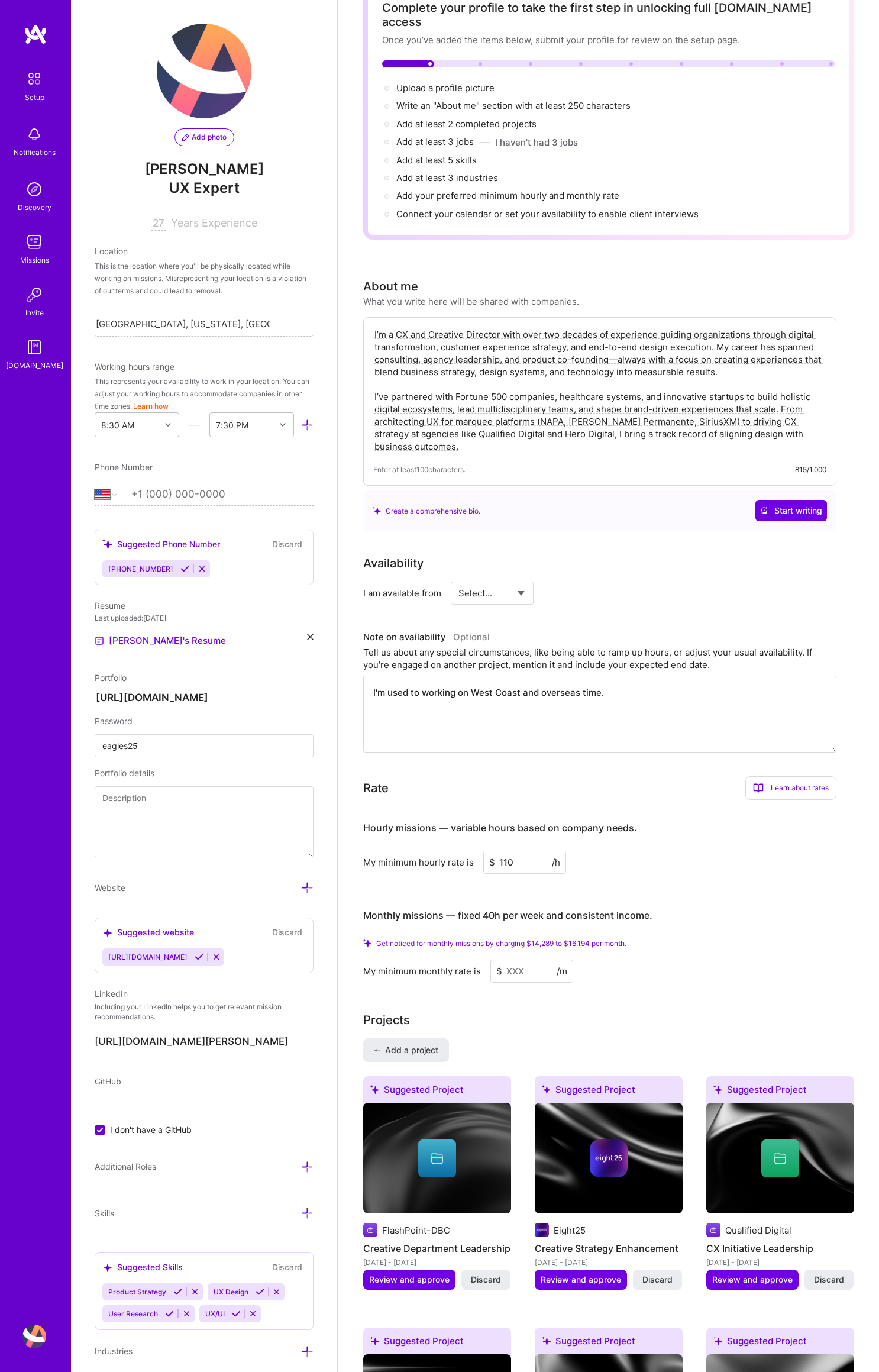
drag, startPoint x: 511, startPoint y: 848, endPoint x: 524, endPoint y: 852, distance: 13.6
click at [503, 851] on input "110" at bounding box center [524, 862] width 83 height 23
type input "120"
click at [794, 900] on h3 "Monthly missions — fixed 40h per week and consistent income." at bounding box center [600, 916] width 473 height 37
click at [521, 959] on input at bounding box center [531, 970] width 83 height 23
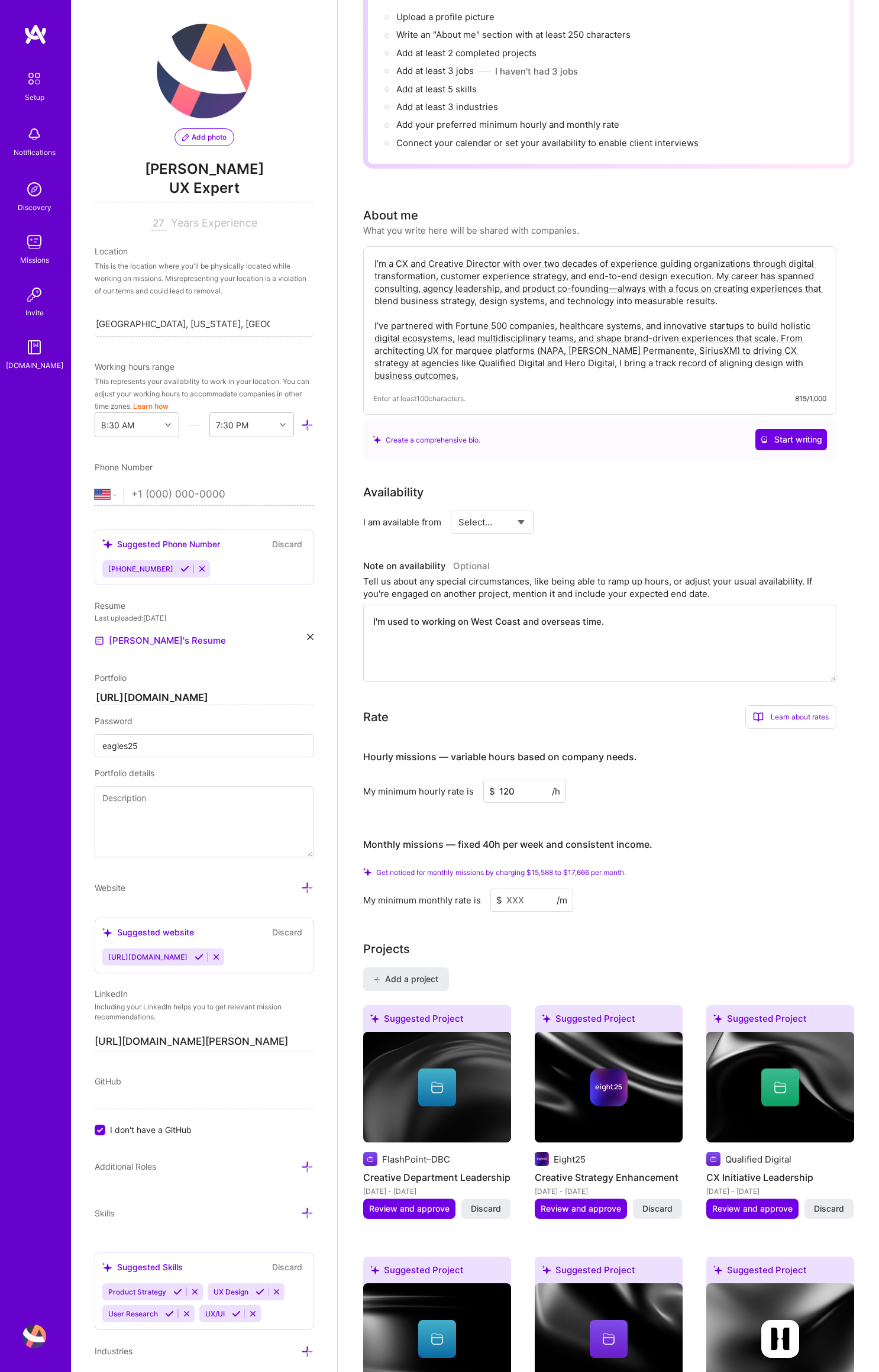
scroll to position [153, 0]
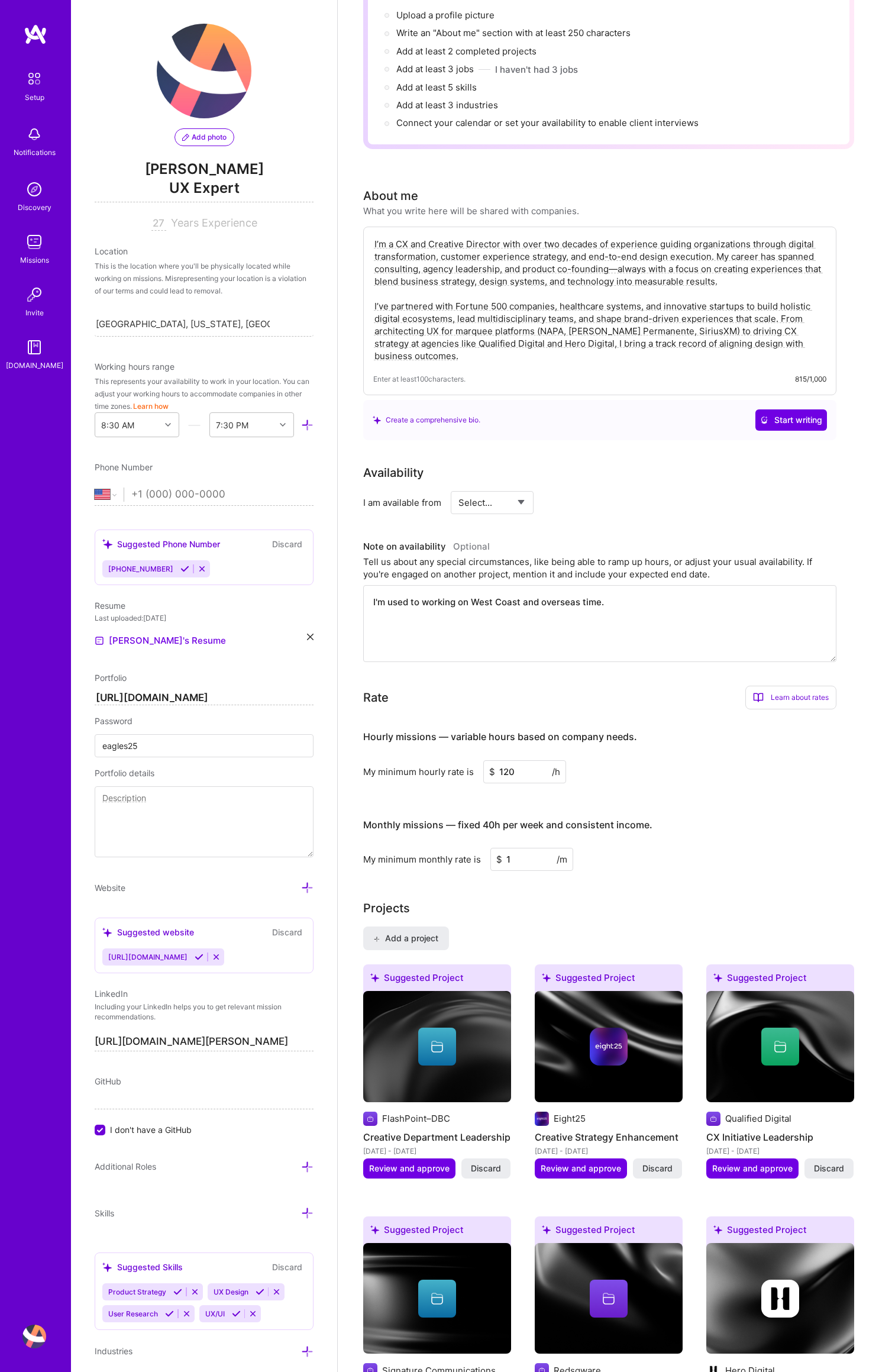
type input "17"
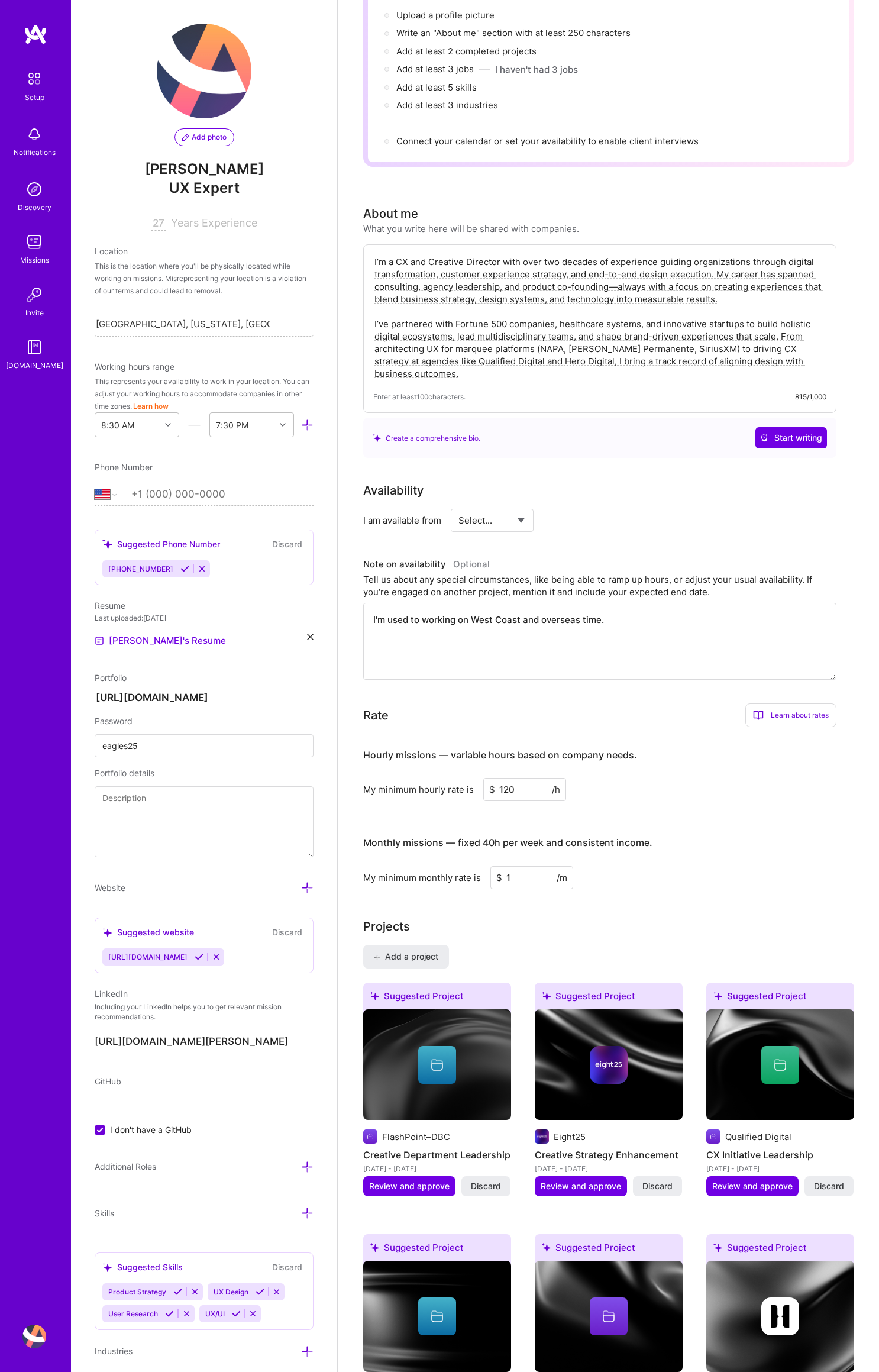
scroll to position [152, 0]
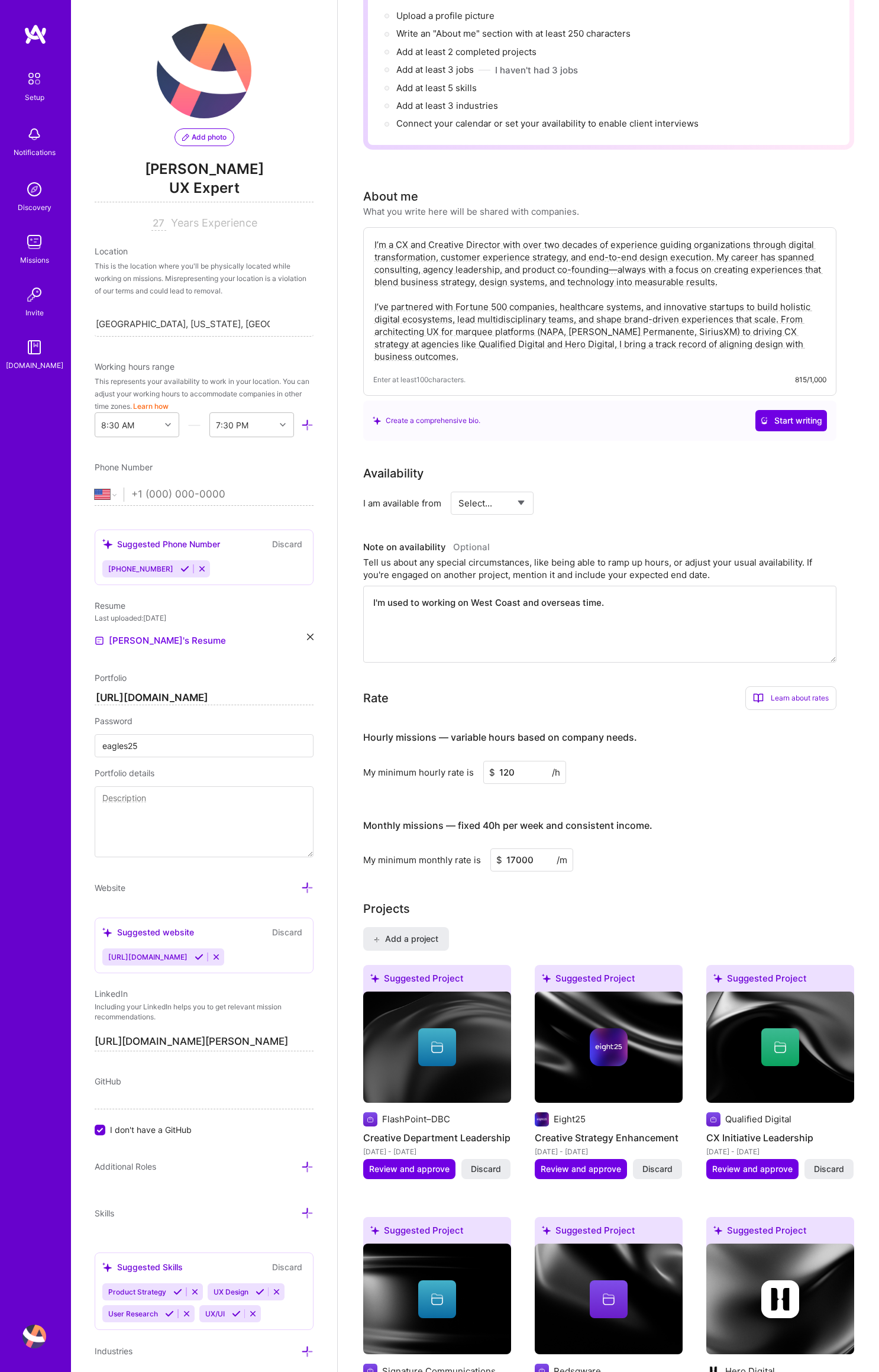
drag, startPoint x: 514, startPoint y: 845, endPoint x: 542, endPoint y: 848, distance: 28.2
click at [511, 848] on input "17000" at bounding box center [531, 859] width 83 height 23
type input "16000"
click at [712, 857] on div "My minimum monthly rate is $ 16000 /m" at bounding box center [600, 859] width 473 height 23
click at [703, 857] on div "Complete your profile to take the first step in unlocking full [DOMAIN_NAME] ac…" at bounding box center [609, 1364] width 491 height 2909
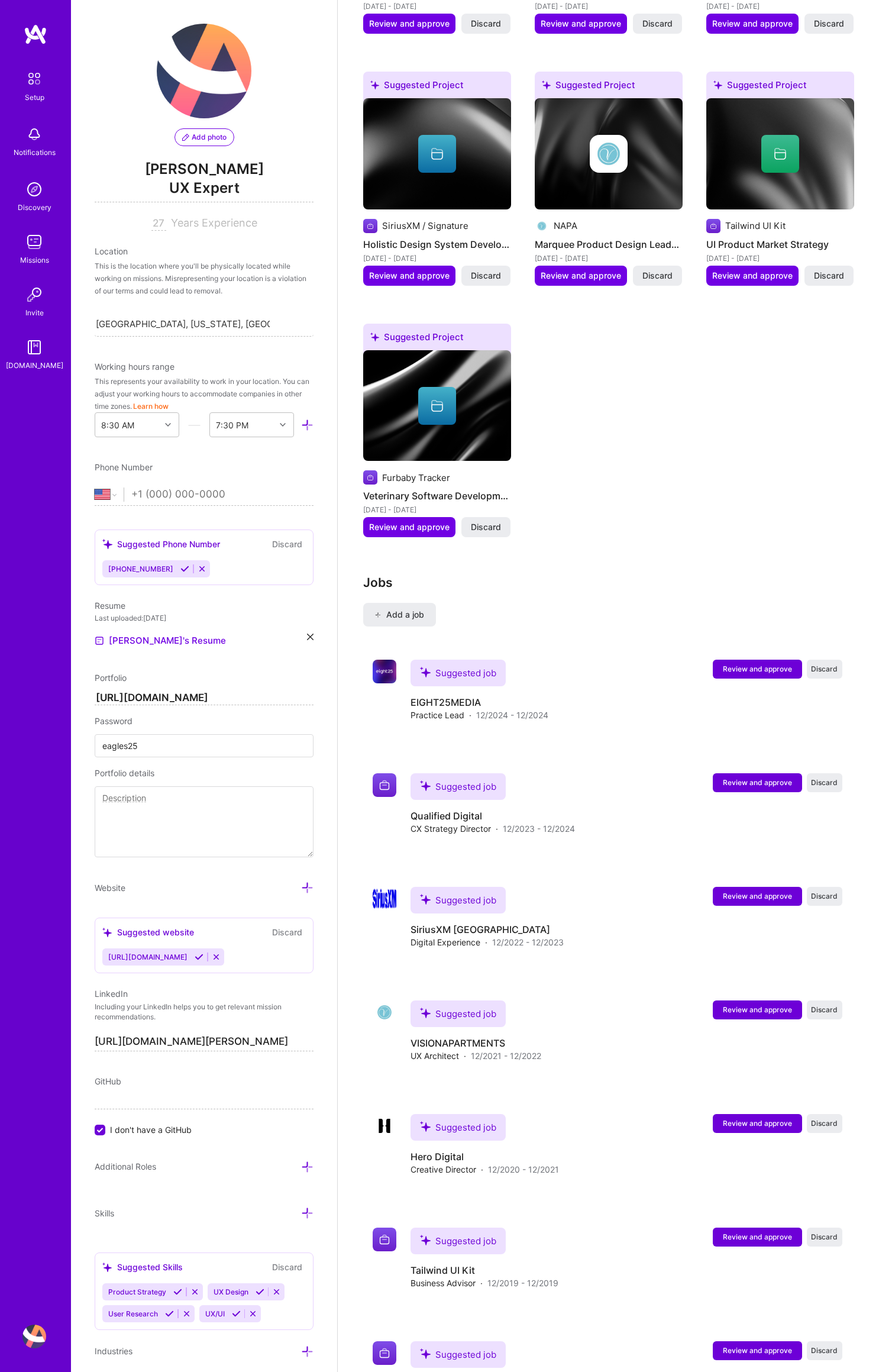
scroll to position [1613, 0]
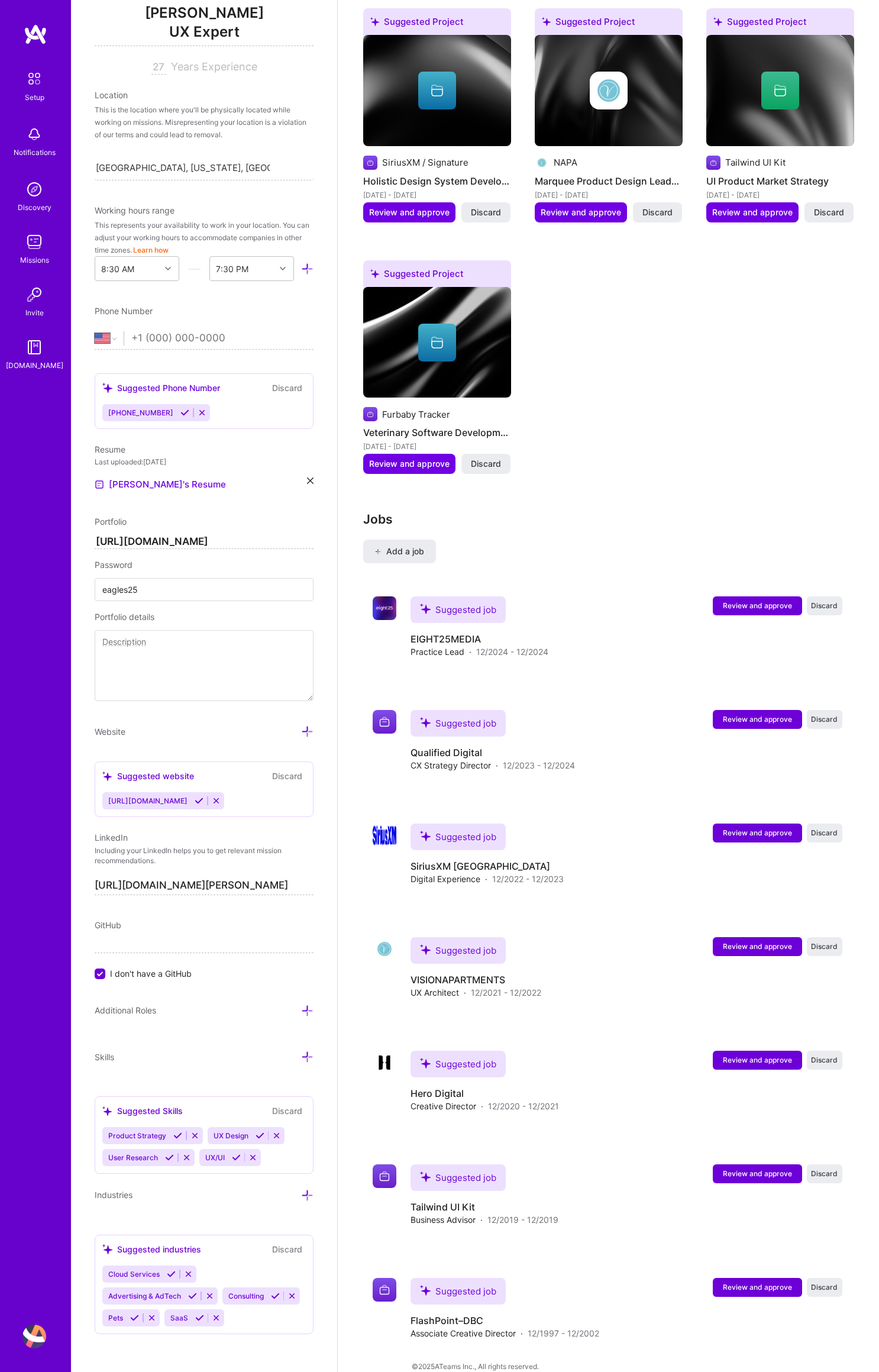
click at [270, 1139] on div "Product Strategy UX Design User Research UX/UI" at bounding box center [204, 1146] width 204 height 39
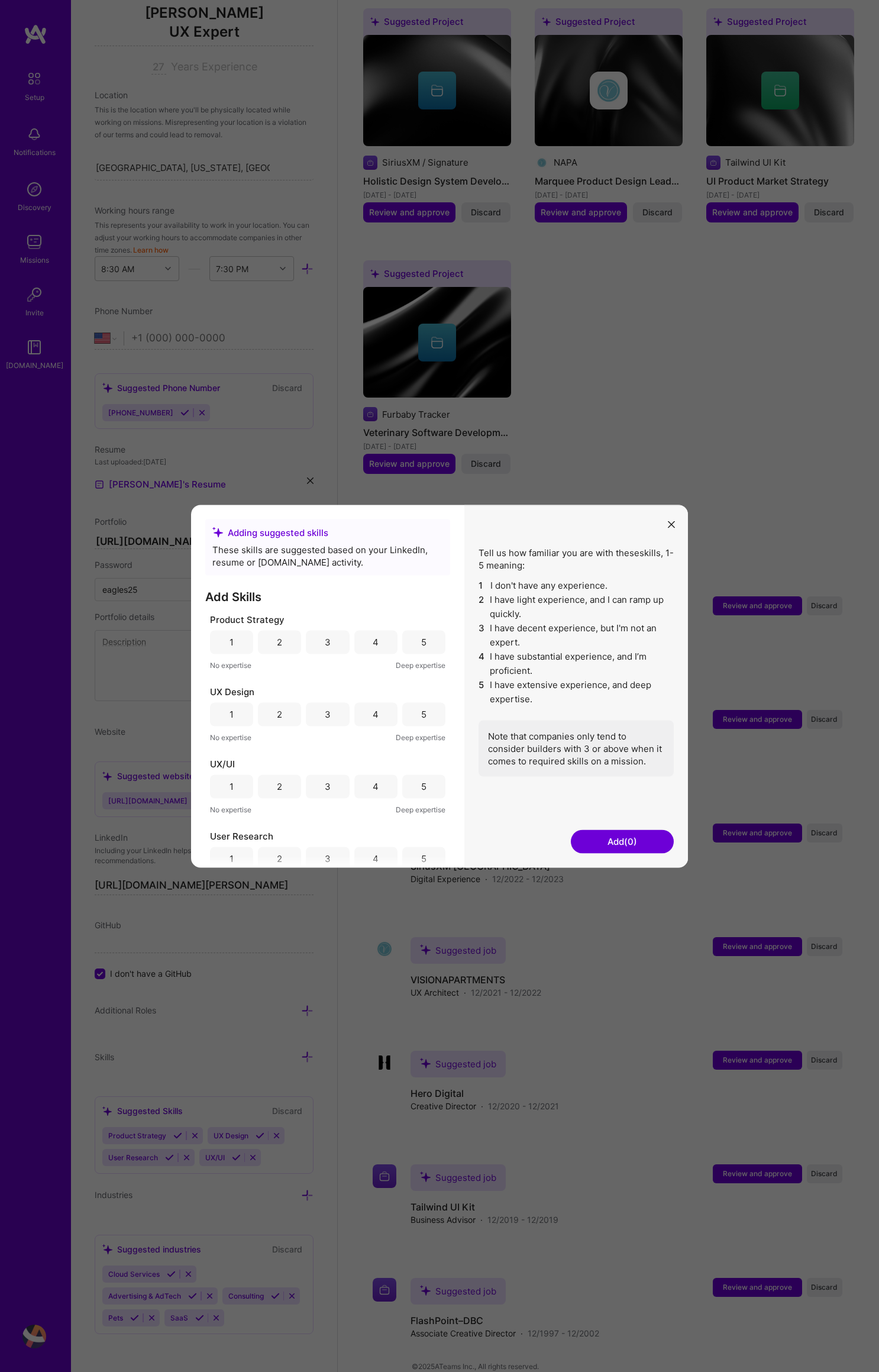
click at [670, 520] on button "modal" at bounding box center [671, 524] width 14 height 20
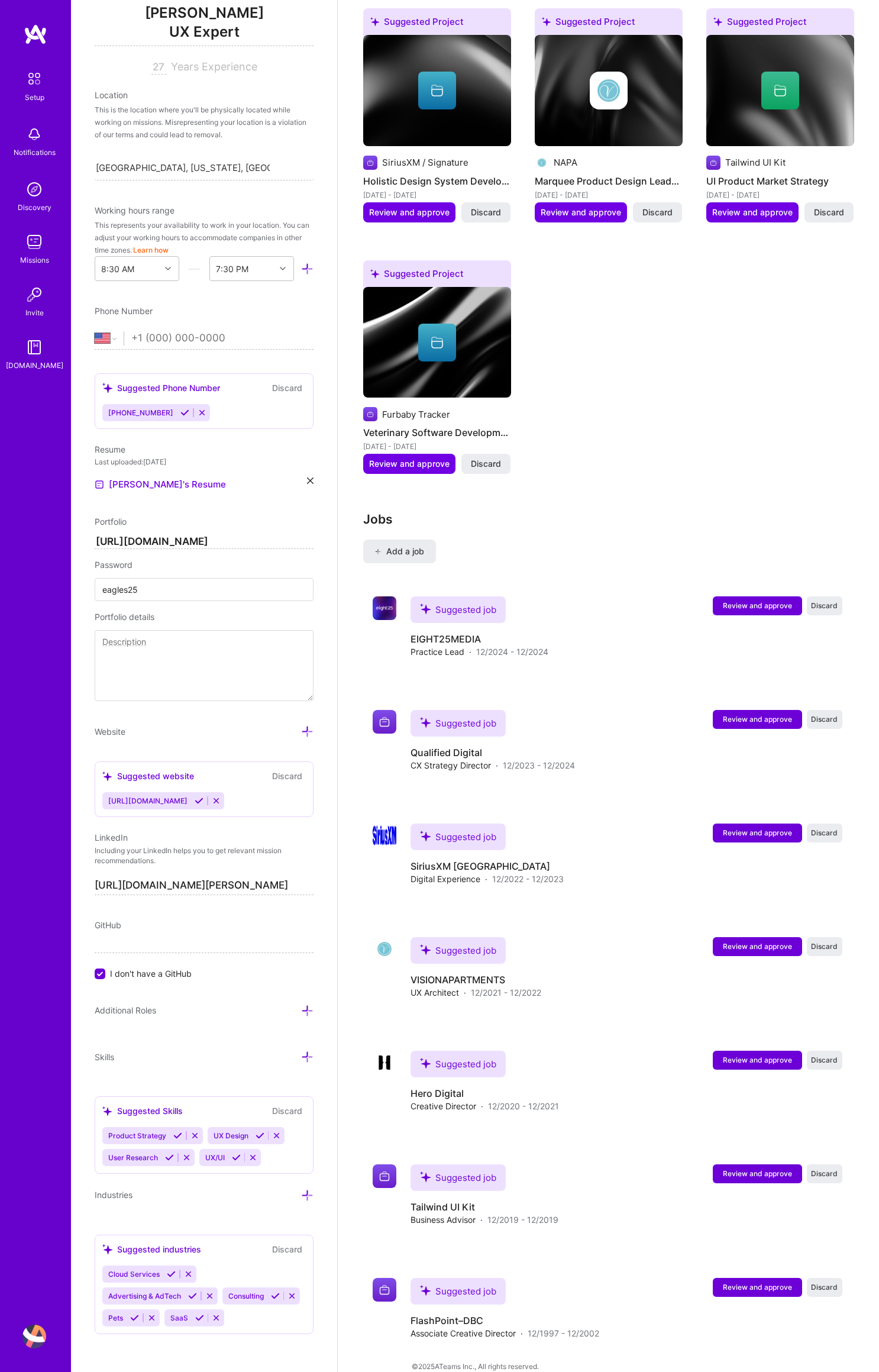
click at [279, 1243] on button "Discard" at bounding box center [286, 1250] width 37 height 14
click at [275, 1243] on button "Discard" at bounding box center [286, 1250] width 37 height 14
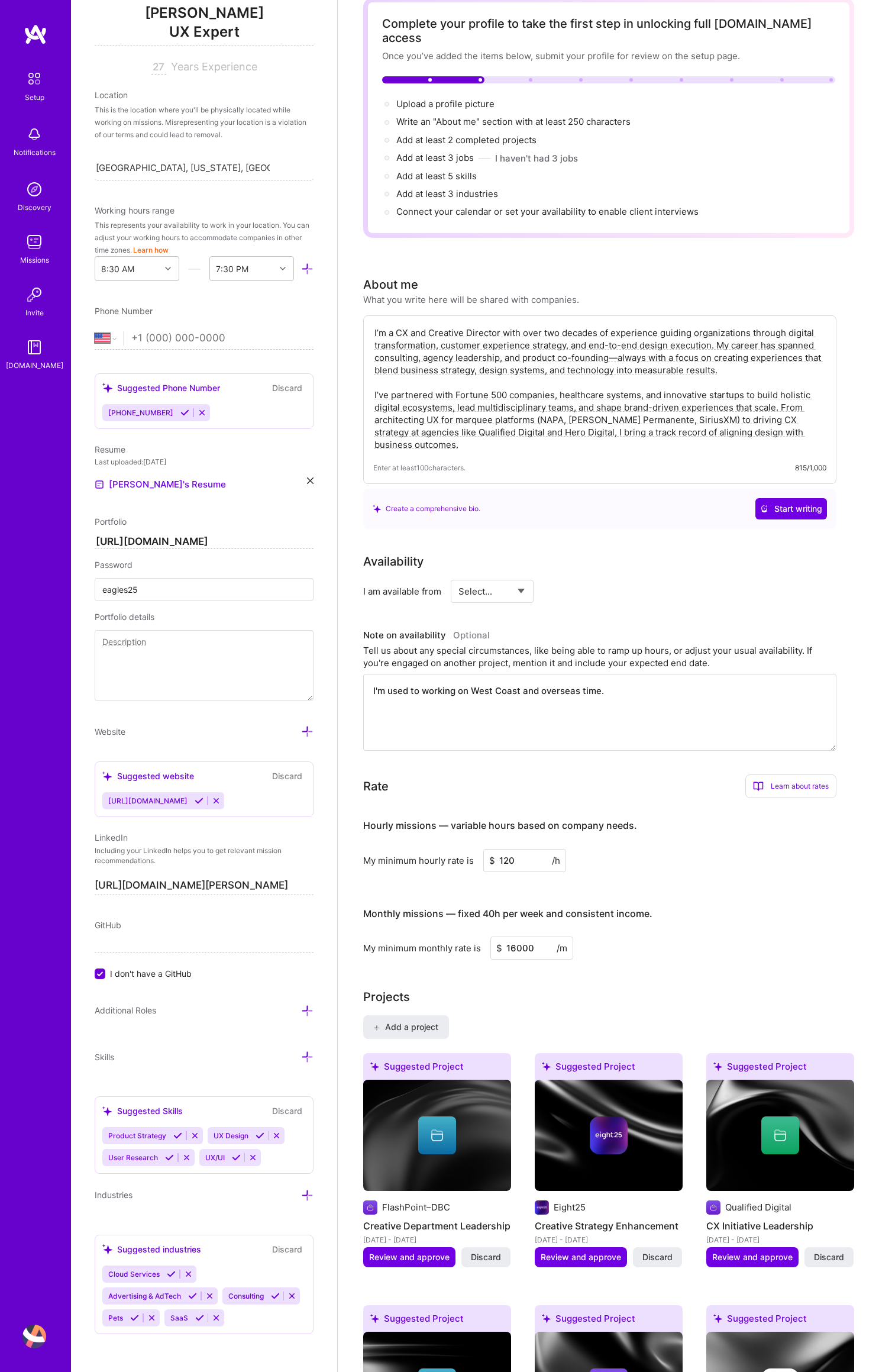
scroll to position [0, 0]
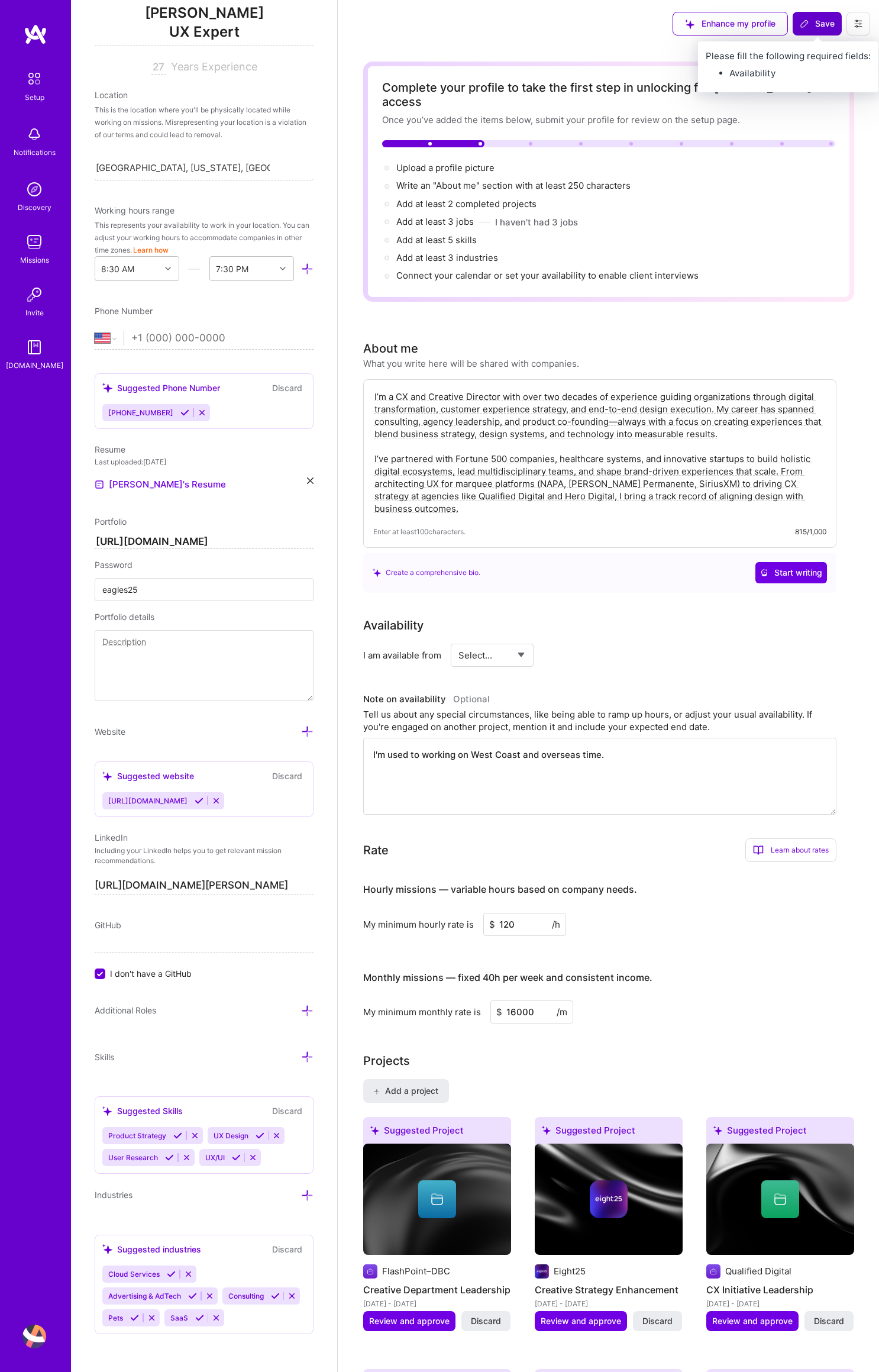
click at [812, 25] on span "Save" at bounding box center [817, 24] width 35 height 12
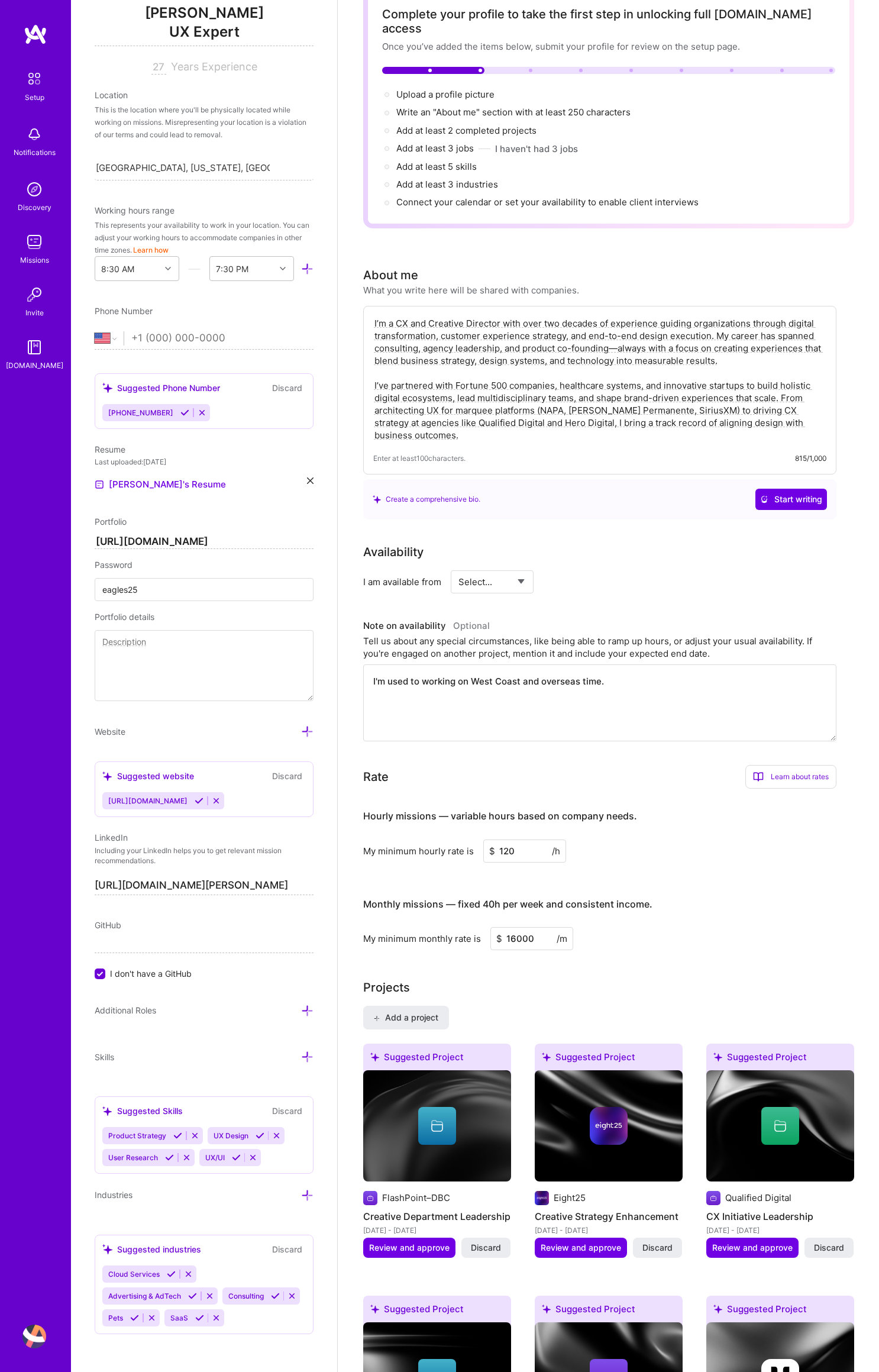
scroll to position [254, 0]
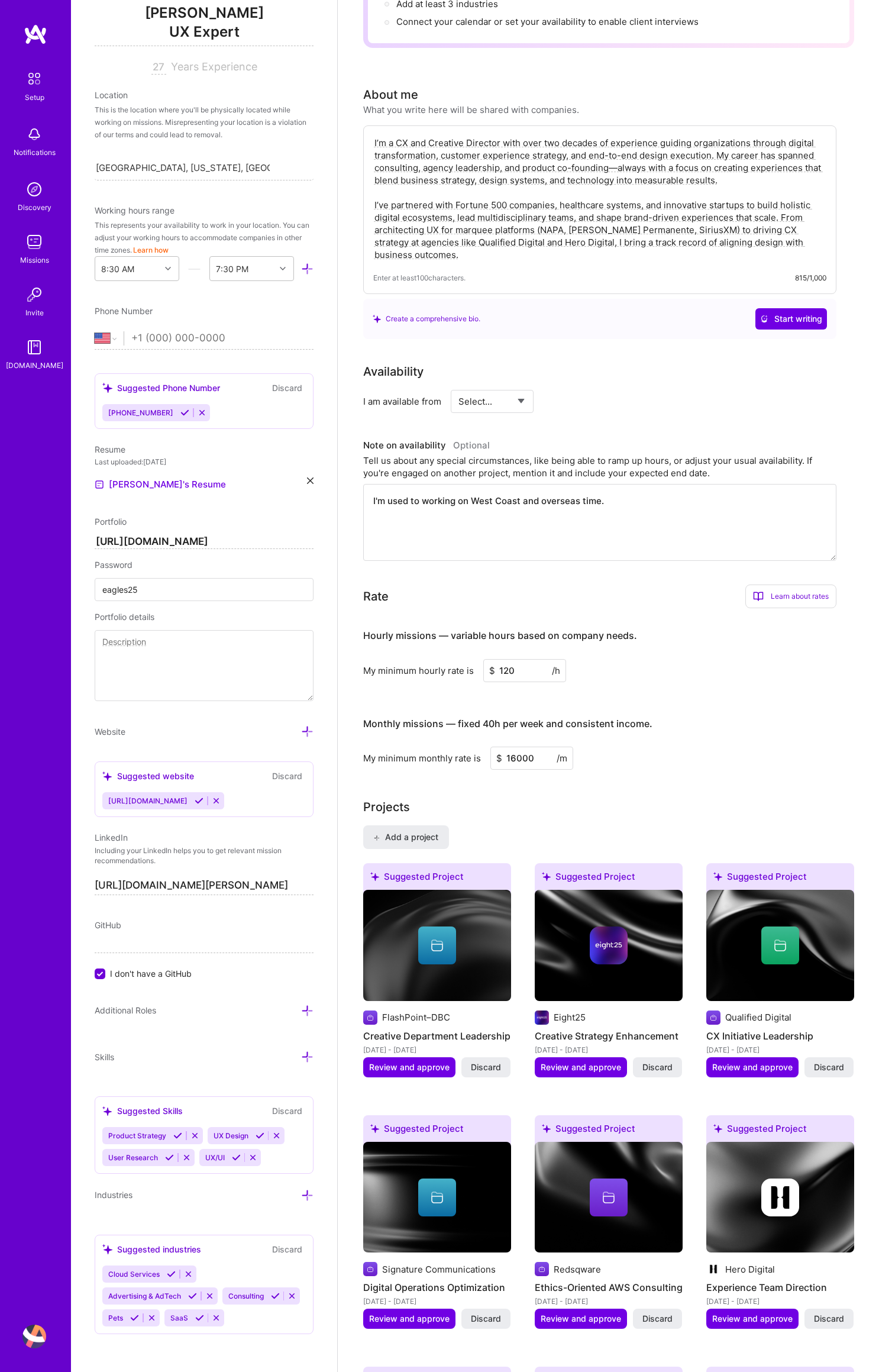
click at [524, 387] on select "Select... Right Now Future Date Not Available" at bounding box center [492, 402] width 68 height 30
select select "Right Now"
click at [458, 387] on select "Select... Right Now Future Date Not Available" at bounding box center [492, 402] width 68 height 30
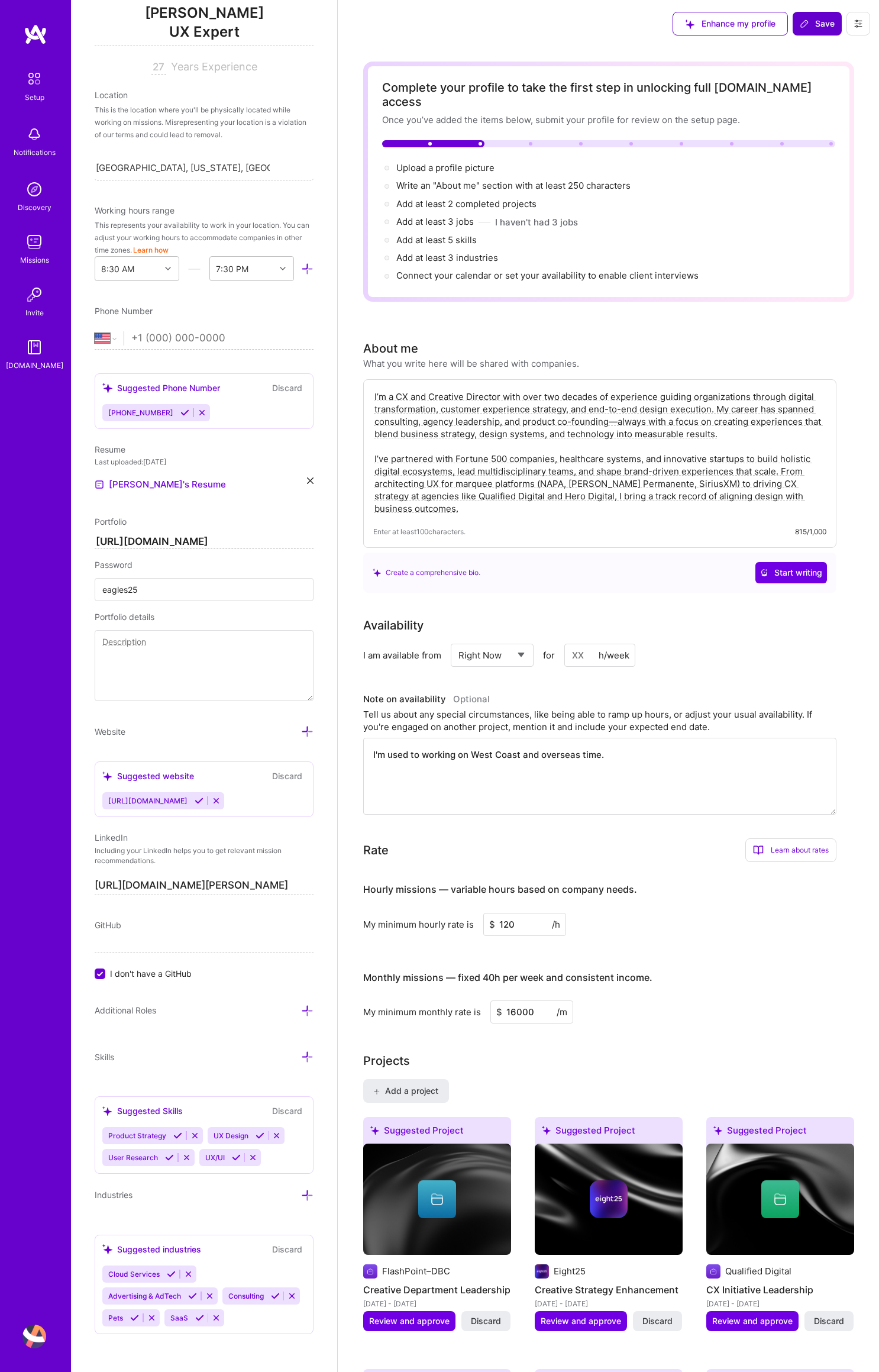
click at [823, 26] on span "Save" at bounding box center [817, 24] width 35 height 12
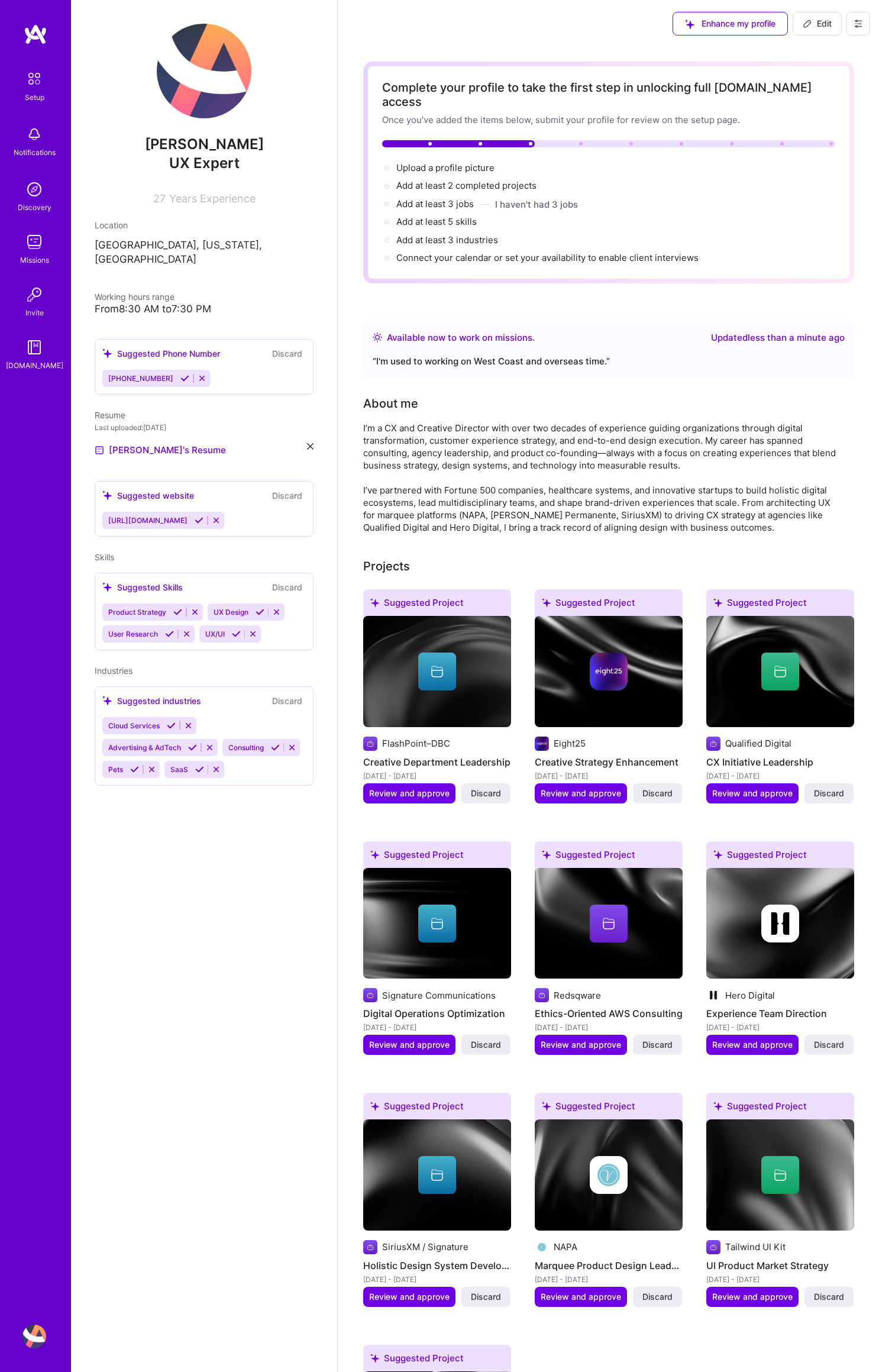
click at [569, 440] on div "I’m a CX and Creative Director with over two decades of experience guiding orga…" at bounding box center [600, 477] width 473 height 111
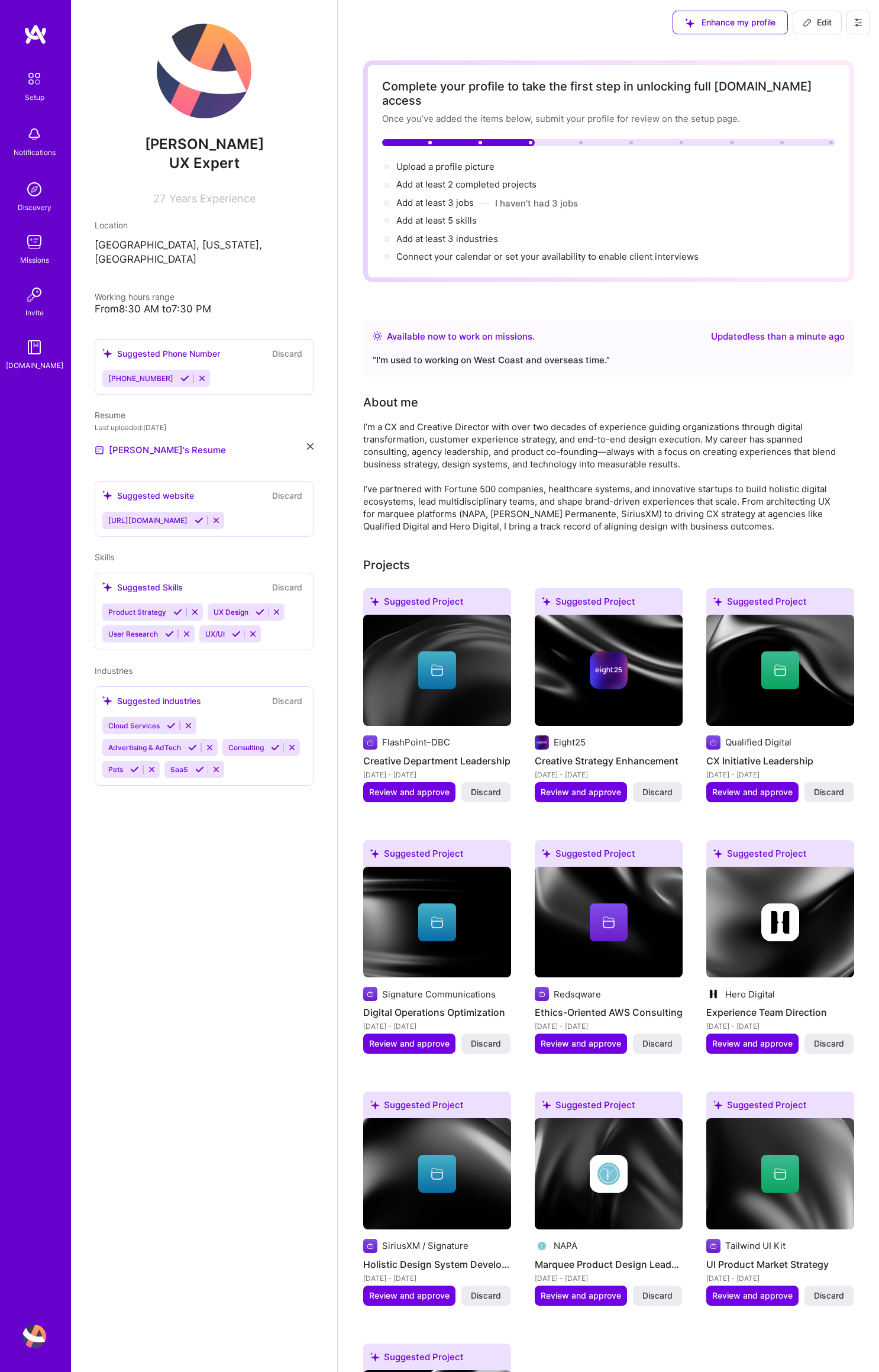
click at [290, 694] on button "Discard" at bounding box center [286, 701] width 37 height 14
click at [293, 743] on icon at bounding box center [291, 747] width 9 height 9
click at [209, 743] on icon at bounding box center [209, 747] width 9 height 9
click at [250, 721] on icon at bounding box center [250, 725] width 9 height 9
click at [186, 721] on icon at bounding box center [188, 725] width 9 height 9
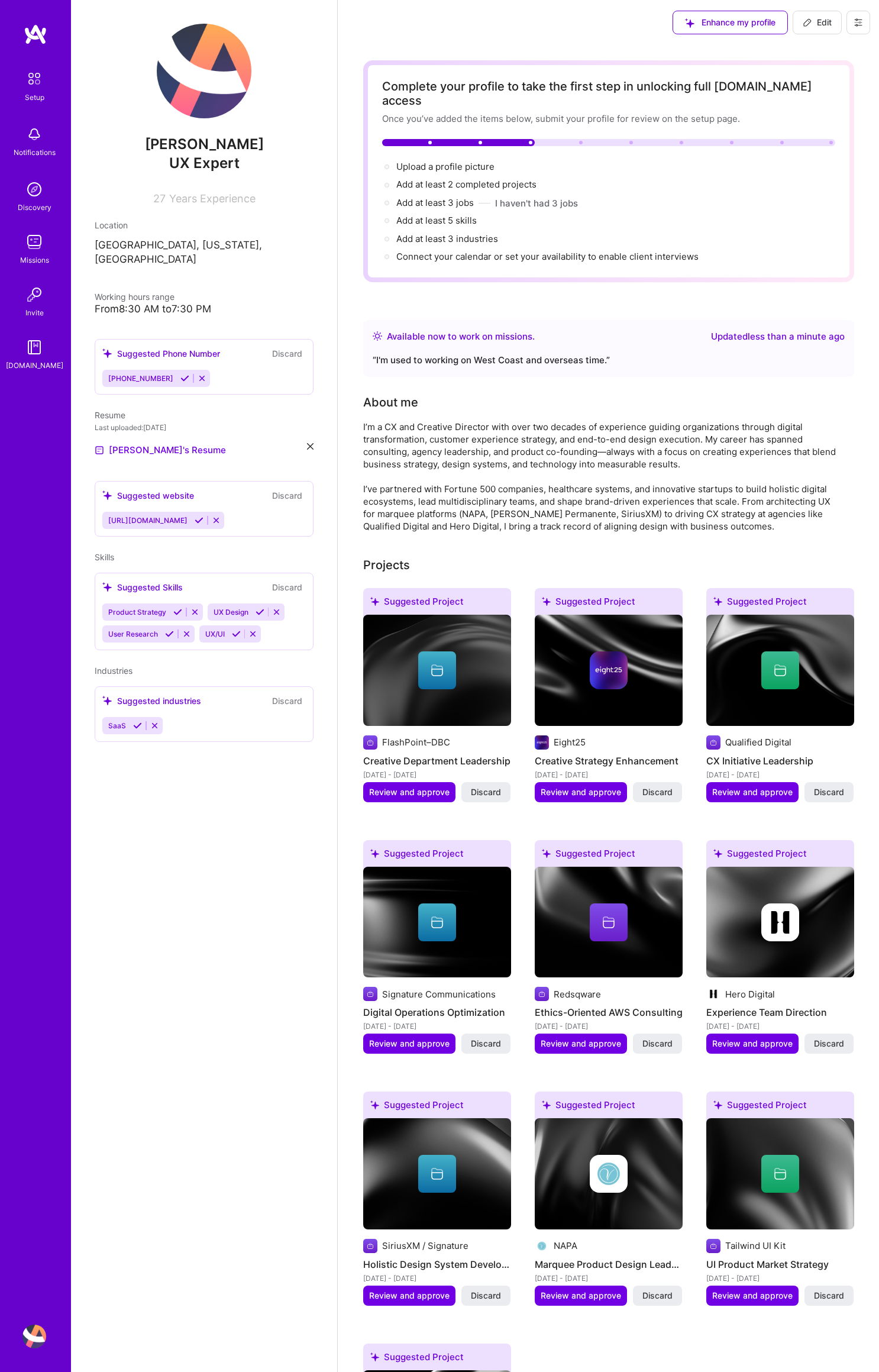
click at [153, 721] on icon at bounding box center [154, 725] width 9 height 9
drag, startPoint x: 185, startPoint y: 620, endPoint x: 190, endPoint y: 695, distance: 75.2
click at [187, 696] on div "[PERSON_NAME] UX Expert 27 Years Experience Location [GEOGRAPHIC_DATA], [US_STA…" at bounding box center [204, 686] width 266 height 1372
click at [184, 629] on icon at bounding box center [186, 633] width 9 height 9
click at [194, 607] on icon at bounding box center [195, 611] width 9 height 9
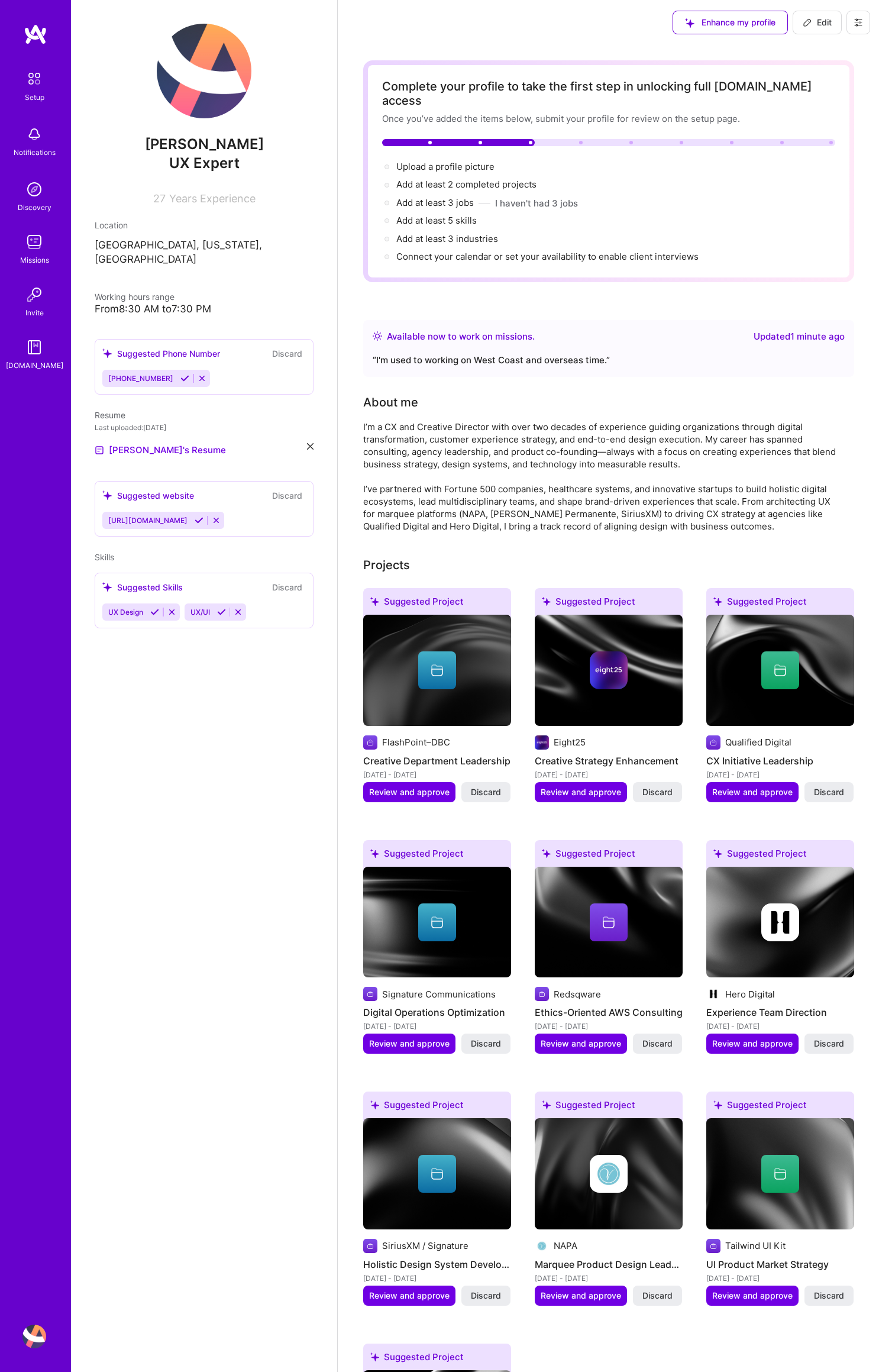
click at [194, 607] on span "UX/UI" at bounding box center [201, 611] width 20 height 9
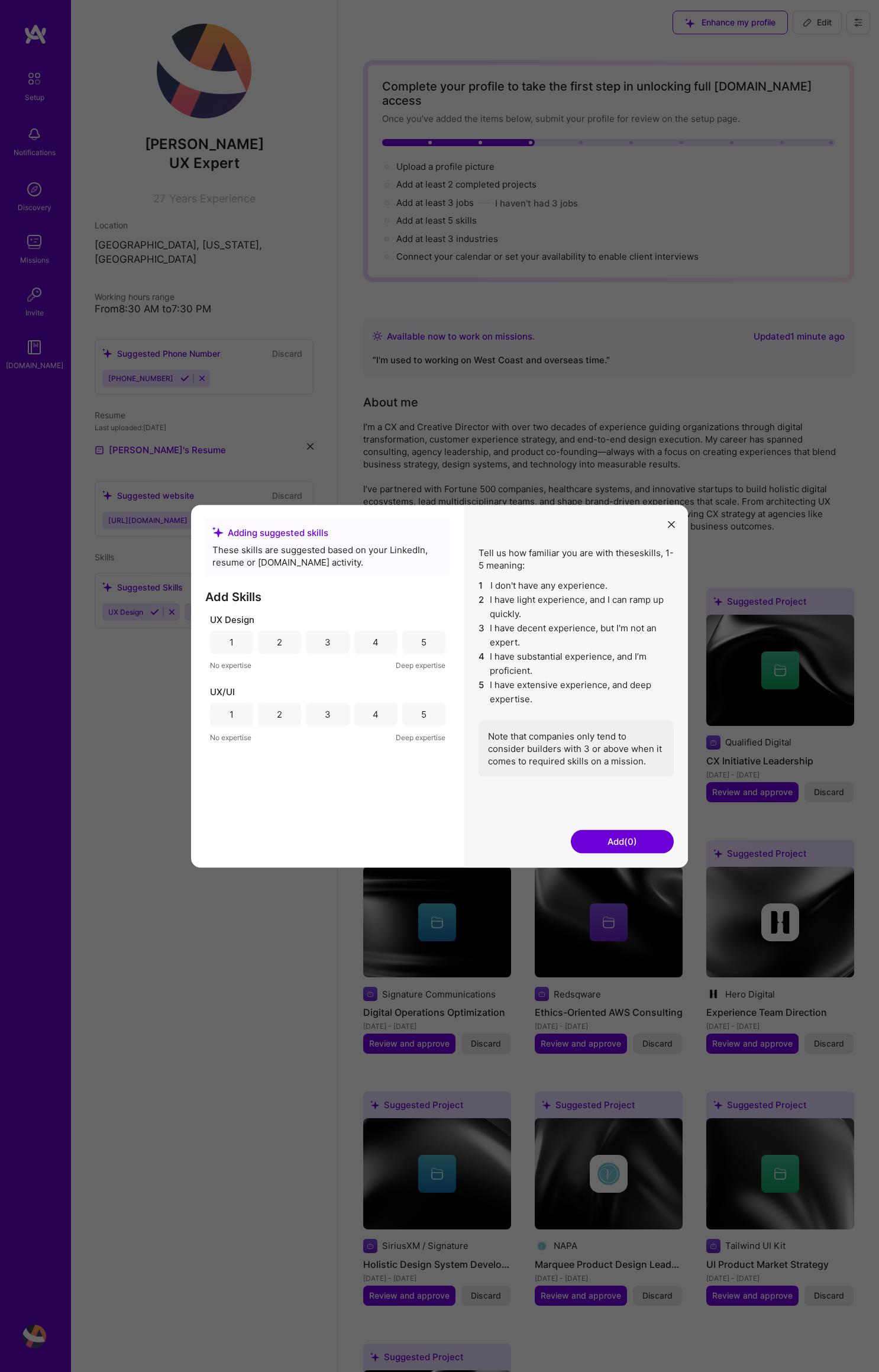
click at [670, 521] on icon "modal" at bounding box center [671, 524] width 7 height 7
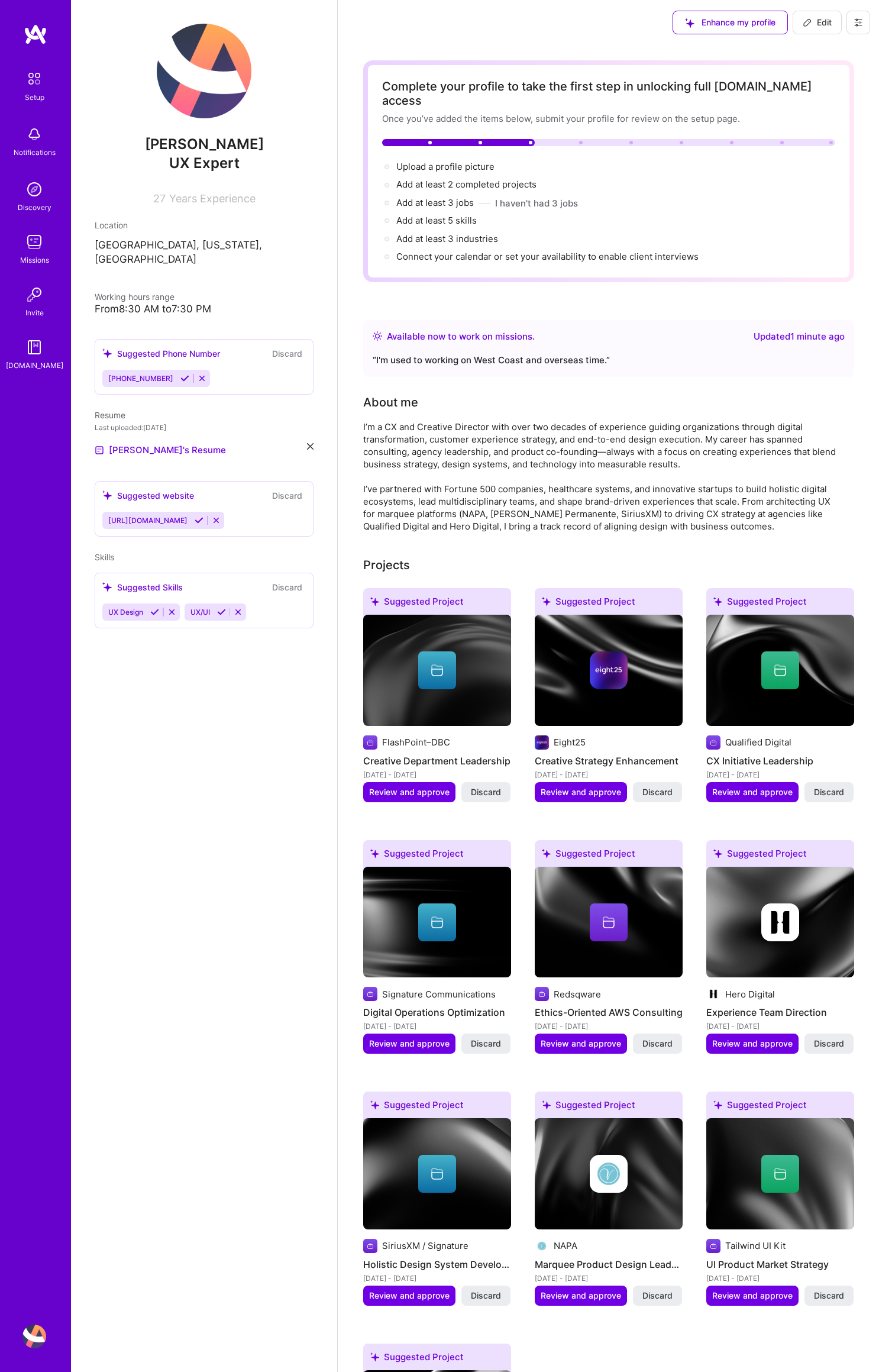
click at [238, 607] on icon at bounding box center [238, 611] width 9 height 9
click at [170, 607] on icon at bounding box center [171, 611] width 9 height 9
click at [259, 719] on div "[PERSON_NAME] UX Expert 27 Years Experience Location [GEOGRAPHIC_DATA], [US_STA…" at bounding box center [204, 686] width 266 height 1372
click at [403, 31] on div "Enhance my profile Edit" at bounding box center [609, 23] width 541 height 48
click at [36, 81] on img at bounding box center [34, 79] width 25 height 25
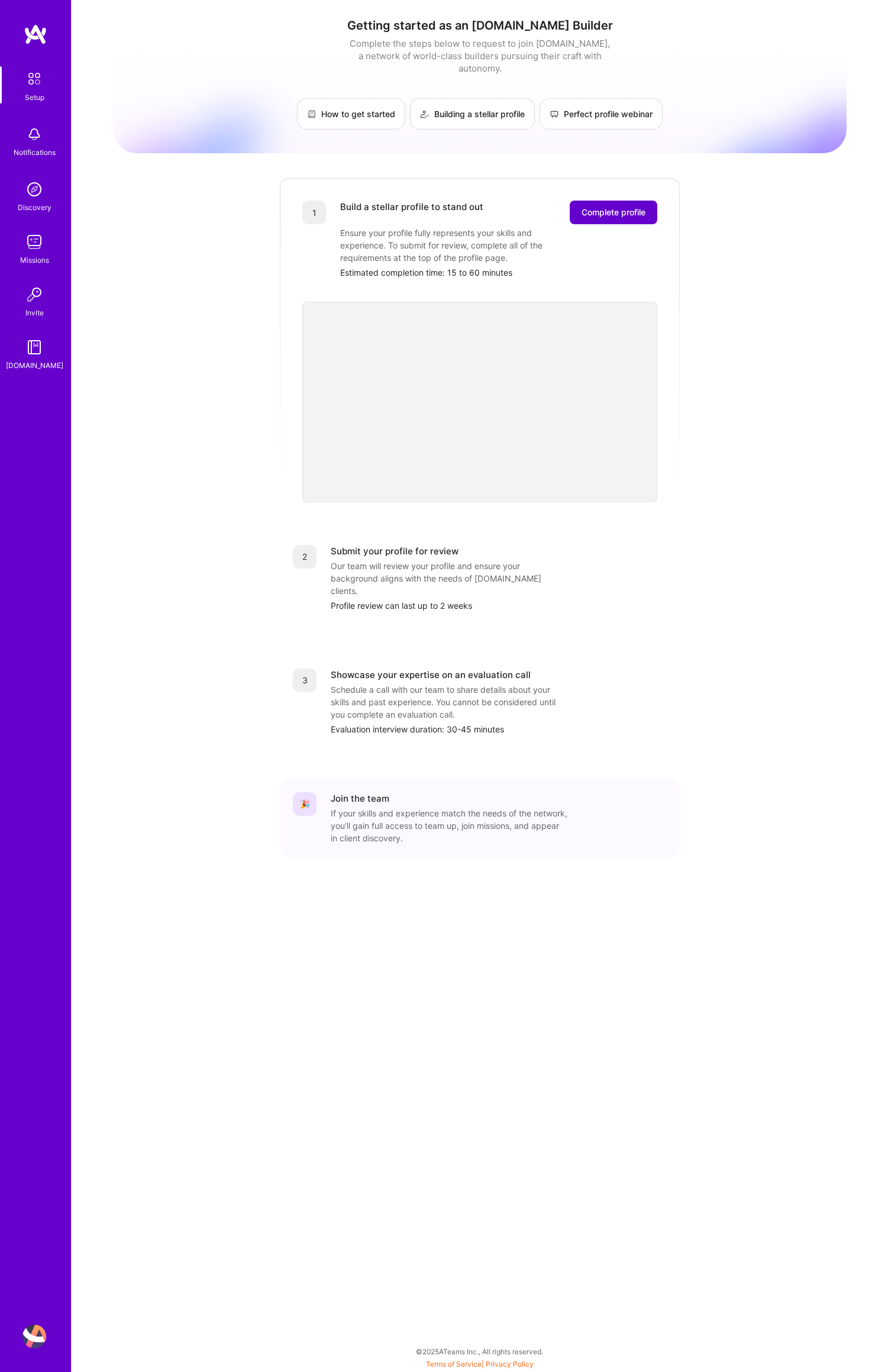
click at [608, 207] on span "Complete profile" at bounding box center [614, 213] width 64 height 12
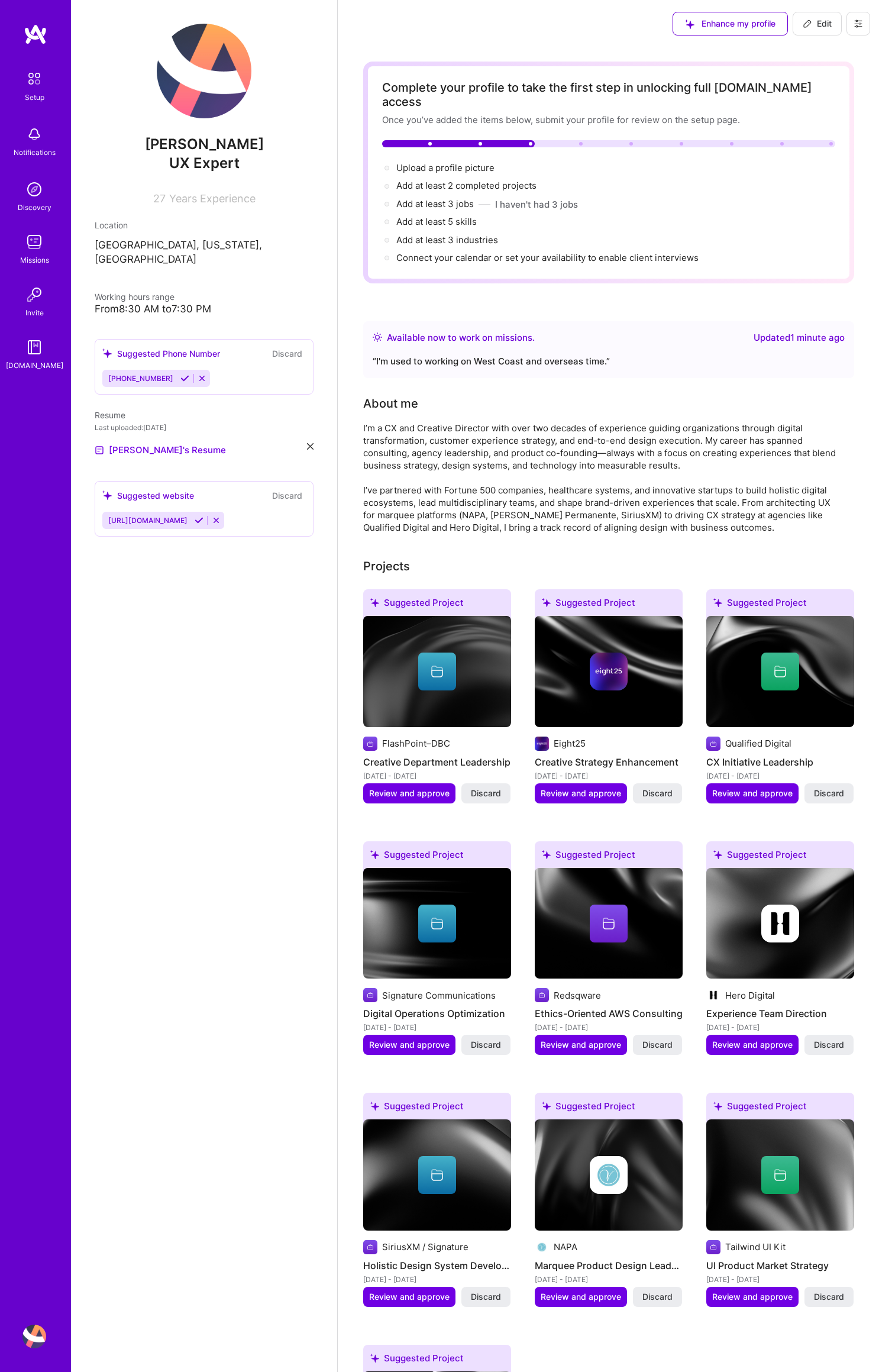
click at [529, 354] on div "“ I'm used to working on West Coast and overseas time. ”" at bounding box center [609, 361] width 472 height 14
click at [587, 354] on div "“ I'm used to working on West Coast and overseas time. ”" at bounding box center [609, 361] width 472 height 14
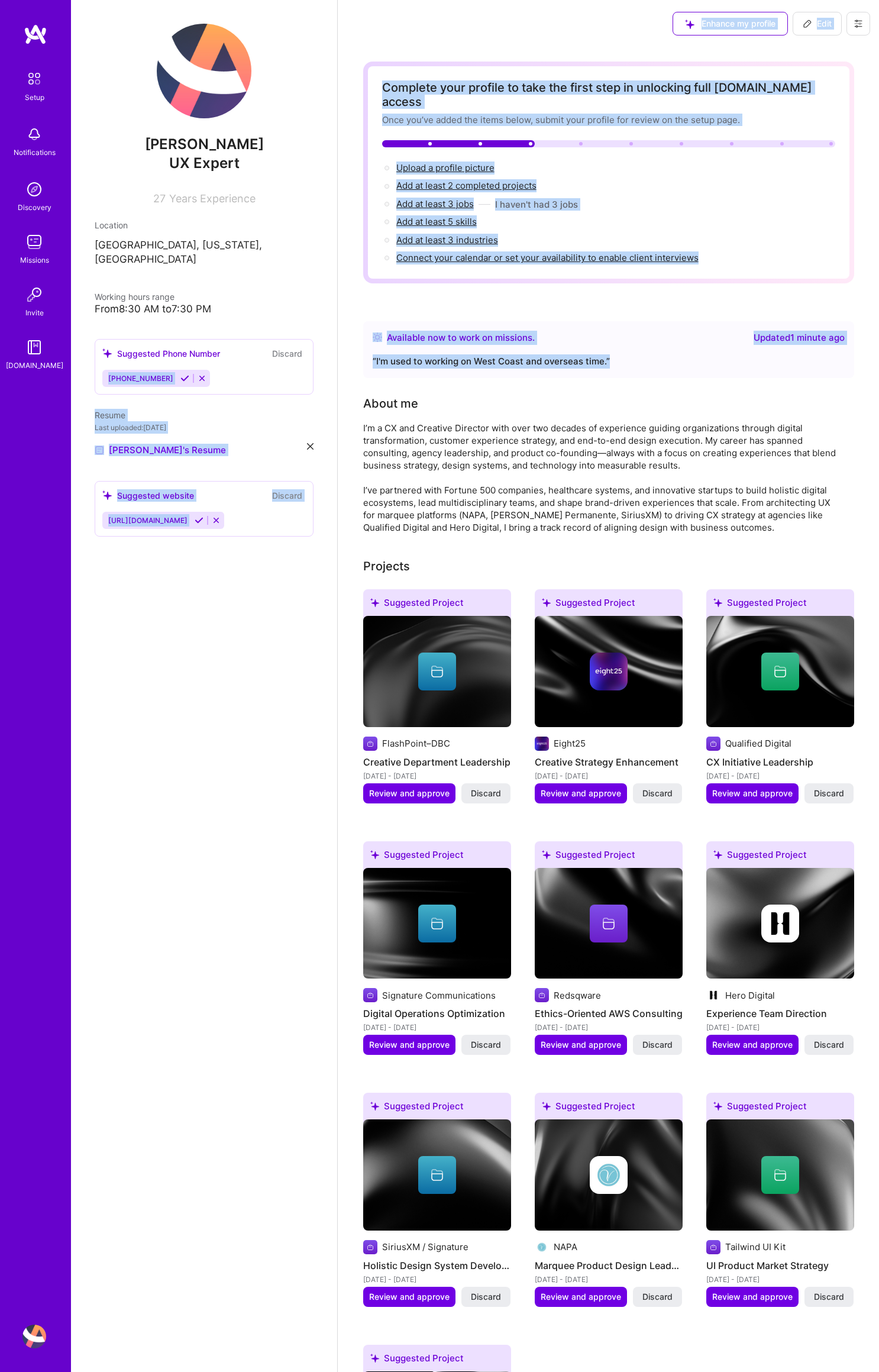
drag, startPoint x: 614, startPoint y: 346, endPoint x: 420, endPoint y: 351, distance: 194.1
click at [326, 344] on div "[PERSON_NAME] UX Expert 27 Years Experience Location [GEOGRAPHIC_DATA], [US_STA…" at bounding box center [474, 1198] width 808 height 2396
click at [423, 354] on div "“ I'm used to working on West Coast and overseas time. ”" at bounding box center [609, 361] width 472 height 14
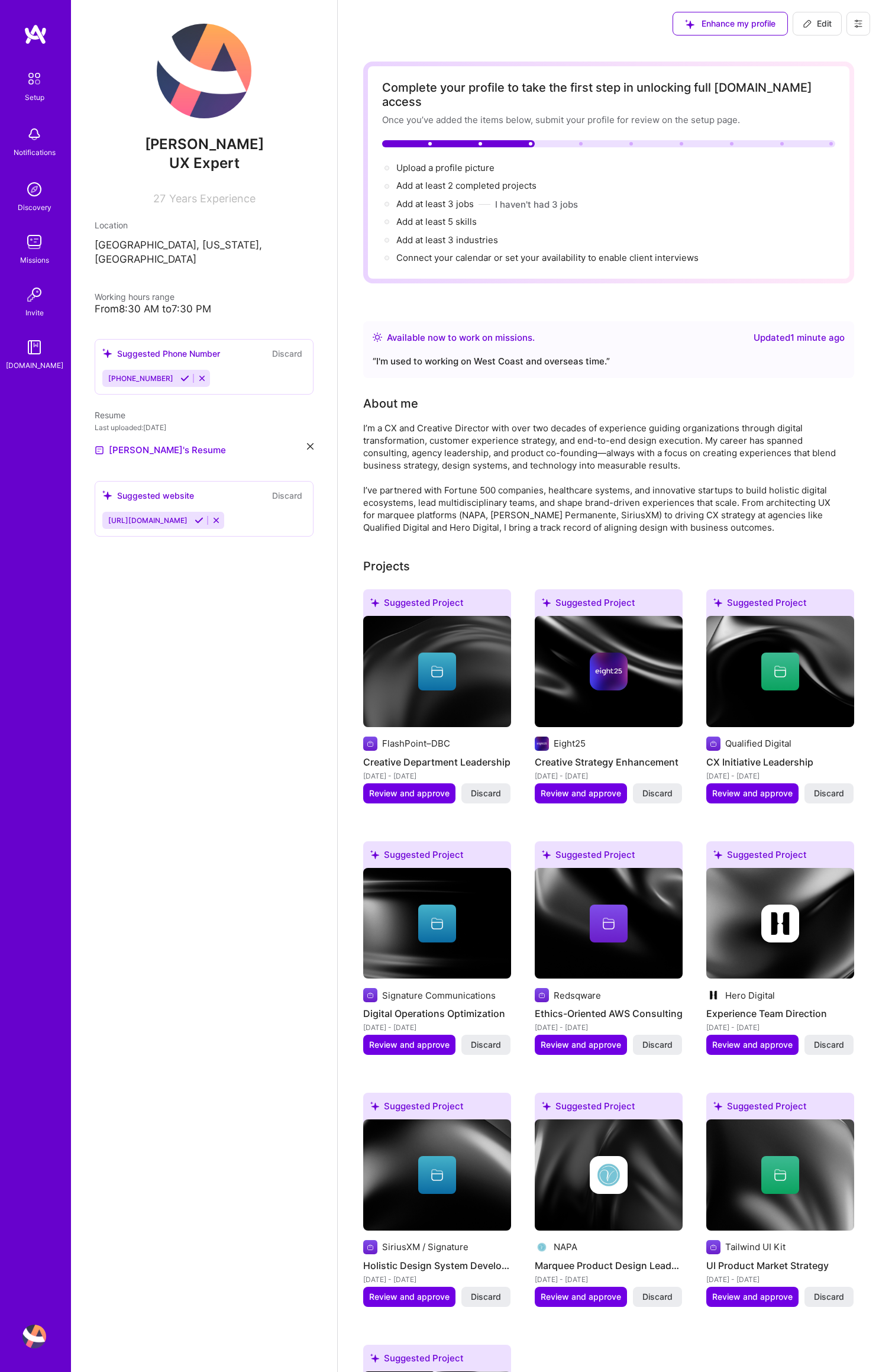
drag, startPoint x: 525, startPoint y: 354, endPoint x: 556, endPoint y: 354, distance: 31.0
click at [525, 354] on div "Available now to work on missions . Updated 1 minute ago “ I'm used to working …" at bounding box center [609, 349] width 491 height 57
click at [189, 629] on div "[PERSON_NAME] UX Expert 27 Years Experience Location [GEOGRAPHIC_DATA], [US_STA…" at bounding box center [204, 686] width 266 height 1372
click at [33, 78] on img at bounding box center [34, 79] width 25 height 25
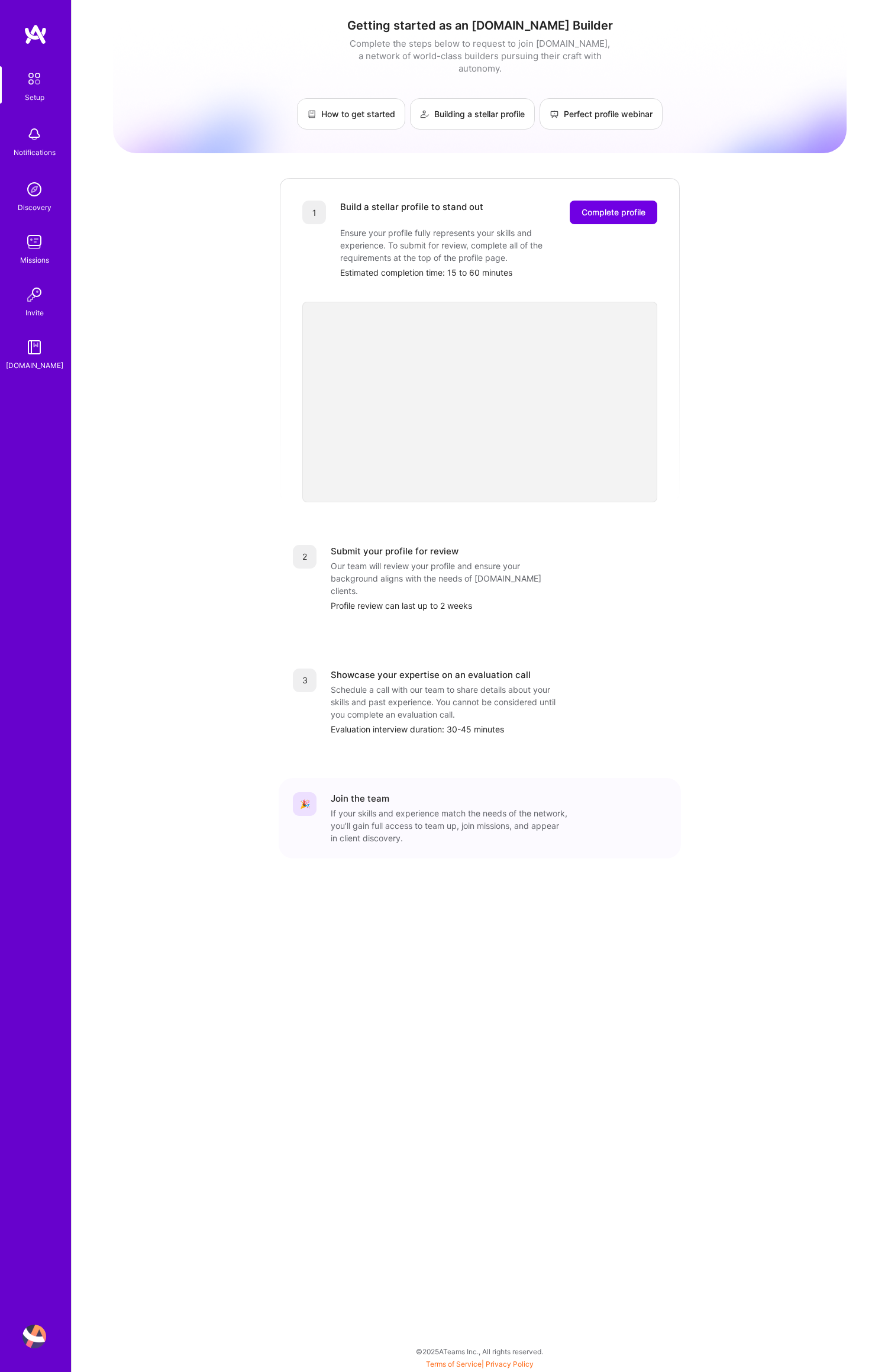
click at [32, 36] on img at bounding box center [36, 34] width 24 height 21
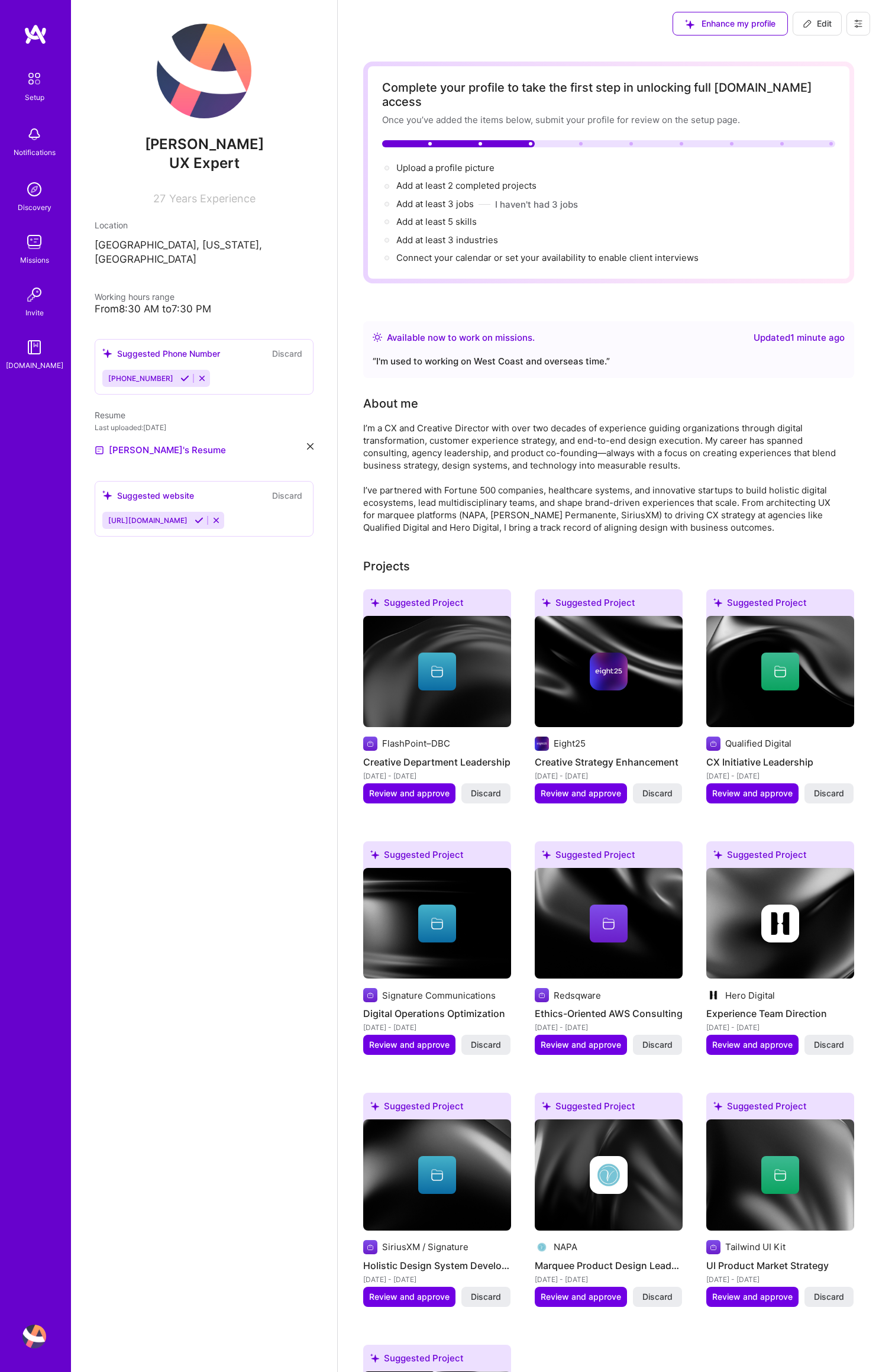
click at [34, 33] on img at bounding box center [36, 34] width 24 height 21
click at [35, 33] on img at bounding box center [36, 34] width 24 height 21
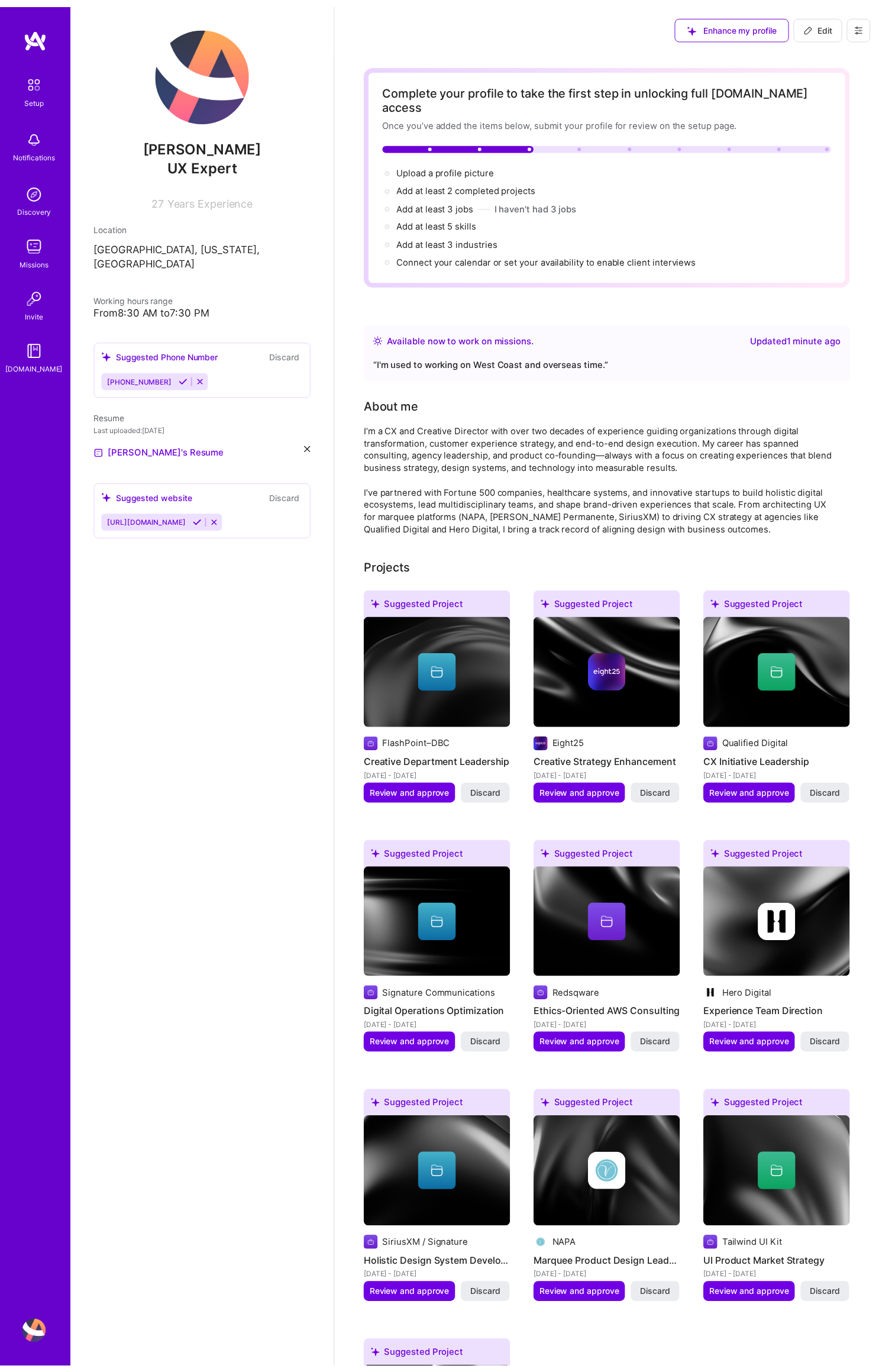
scroll to position [1, 0]
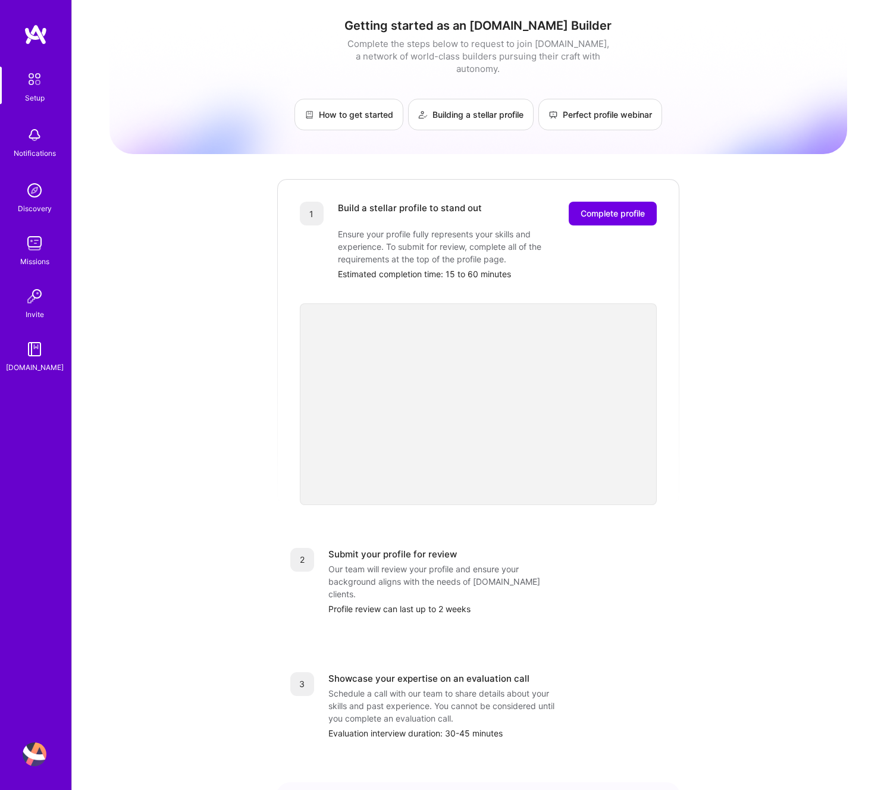
click at [747, 379] on div "Getting started as an A.Team Builder Complete the steps below to request to joi…" at bounding box center [478, 465] width 738 height 912
click at [37, 248] on img at bounding box center [35, 243] width 24 height 24
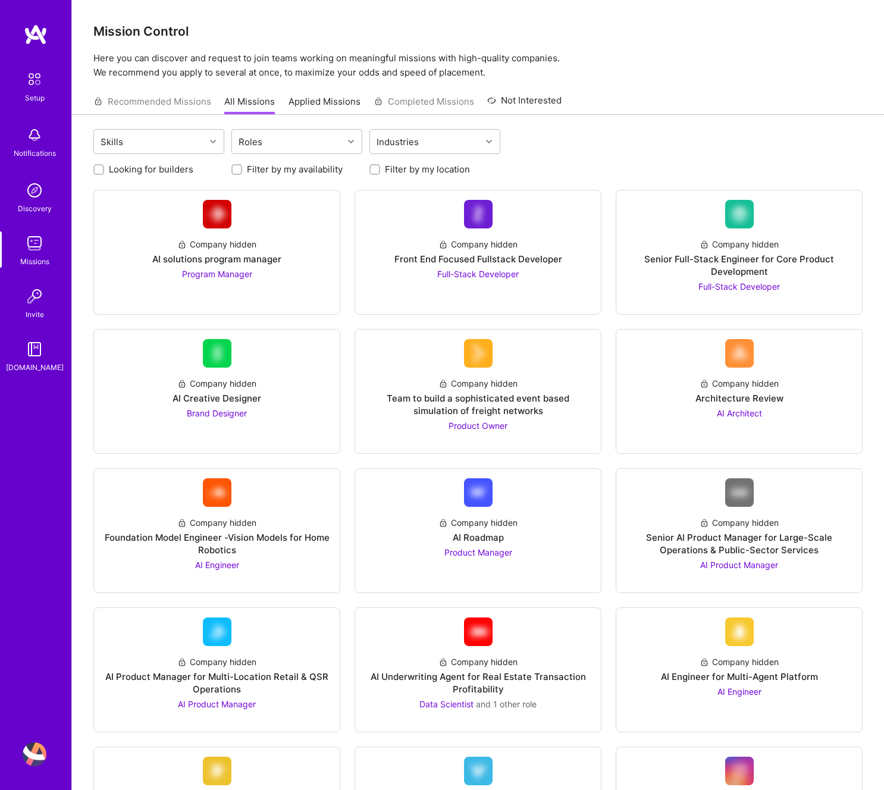
click at [629, 149] on div "Skills Roles Industries" at bounding box center [477, 143] width 769 height 28
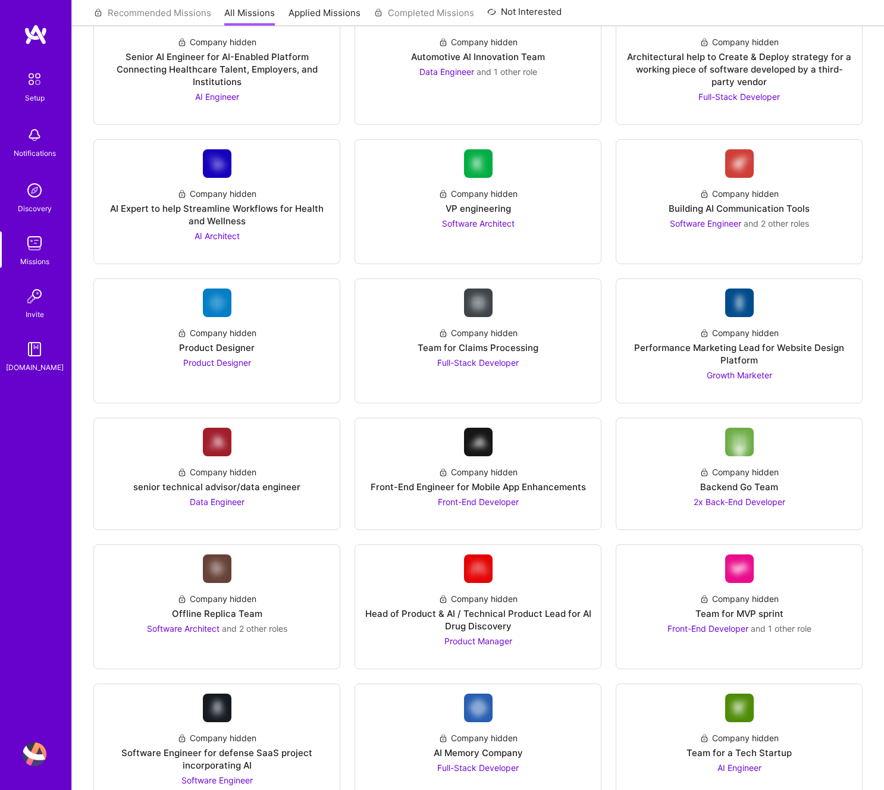
scroll to position [894, 0]
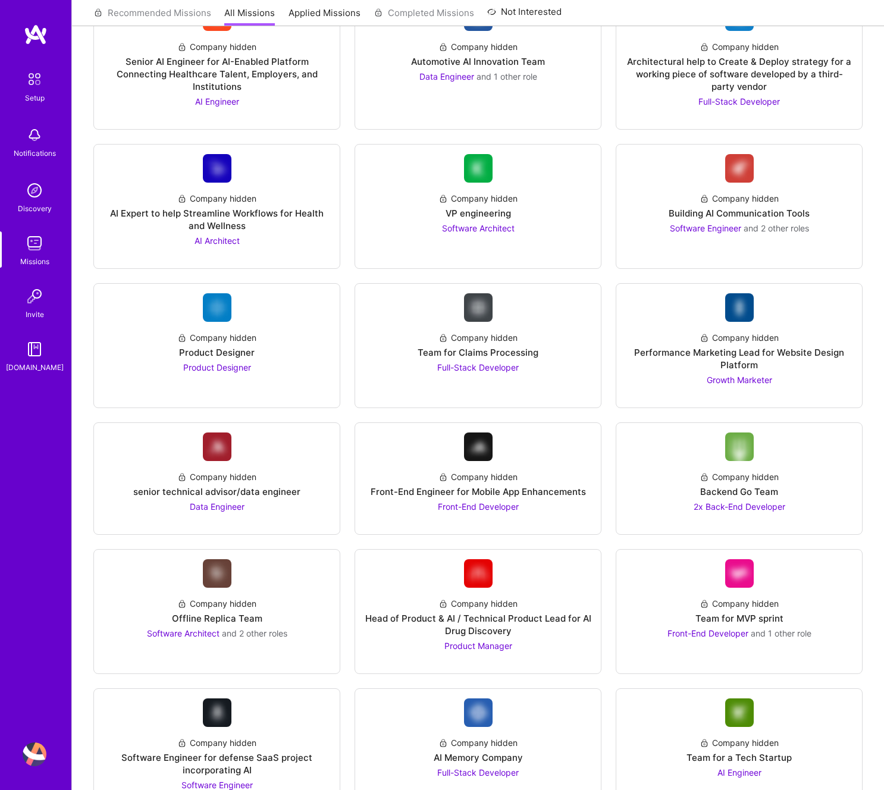
click at [29, 78] on img at bounding box center [34, 79] width 25 height 25
